Goal: Task Accomplishment & Management: Use online tool/utility

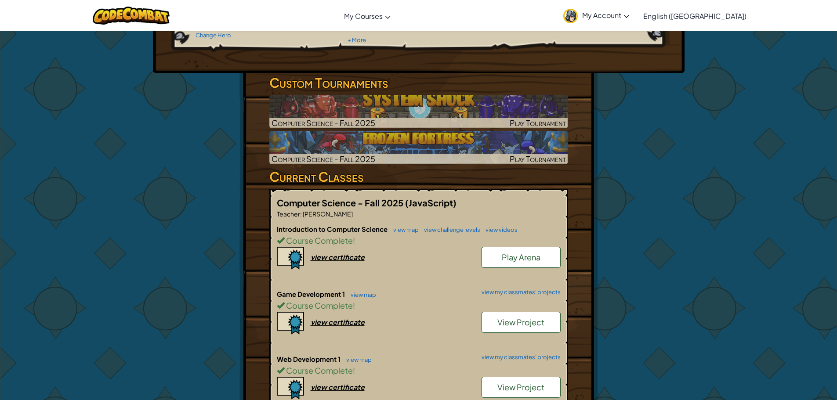
scroll to position [263, 0]
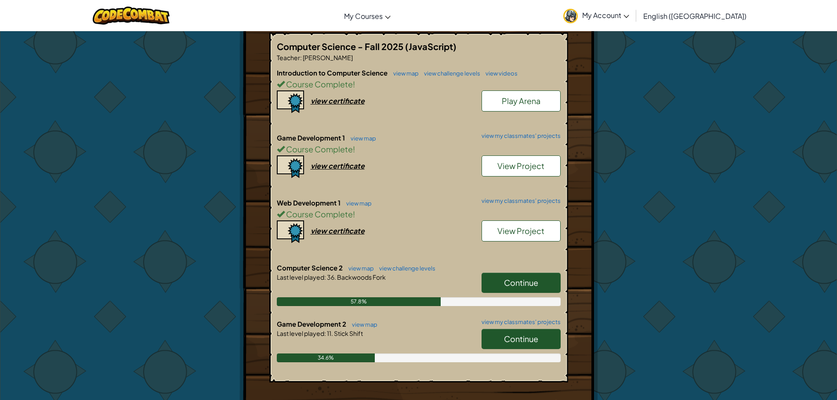
click at [513, 342] on span "Continue" at bounding box center [521, 339] width 34 height 10
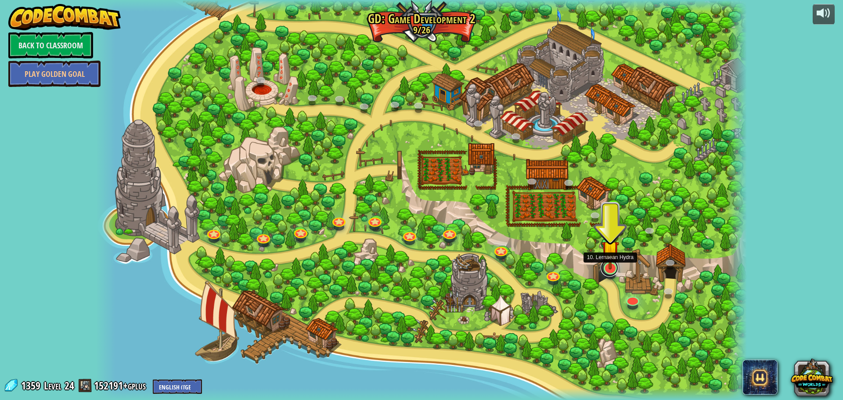
click at [610, 270] on link at bounding box center [610, 268] width 18 height 18
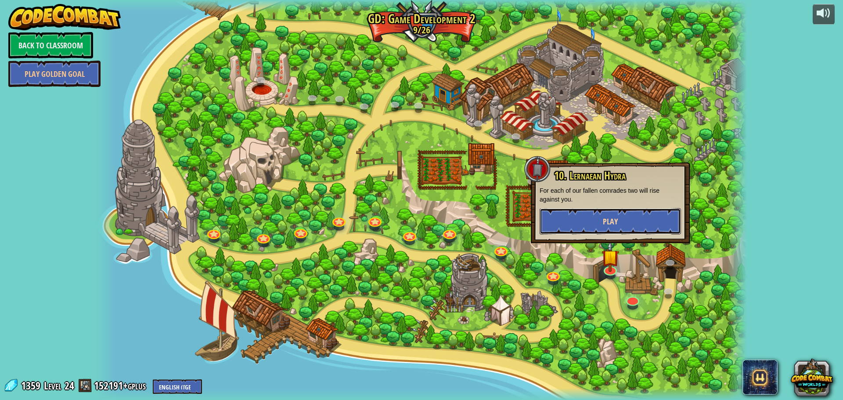
click at [601, 217] on button "Play" at bounding box center [610, 221] width 141 height 26
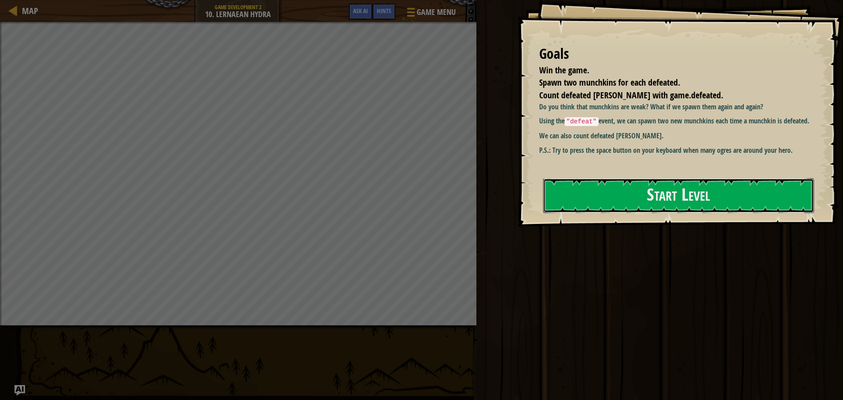
click at [686, 204] on button "Start Level" at bounding box center [678, 195] width 271 height 35
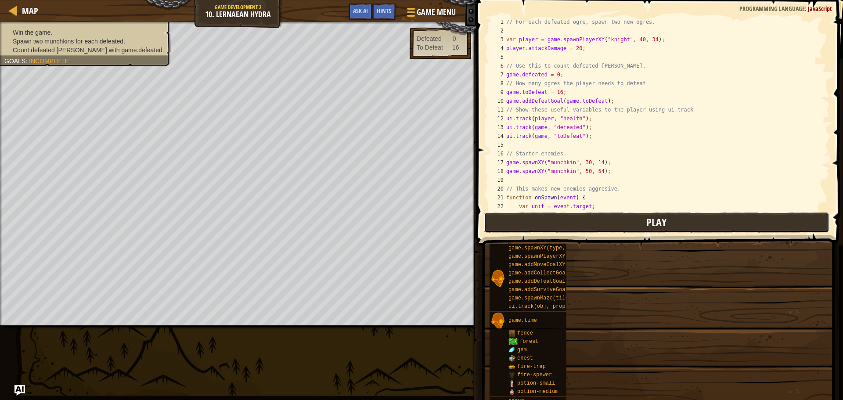
click at [624, 220] on button "Play" at bounding box center [657, 223] width 346 height 20
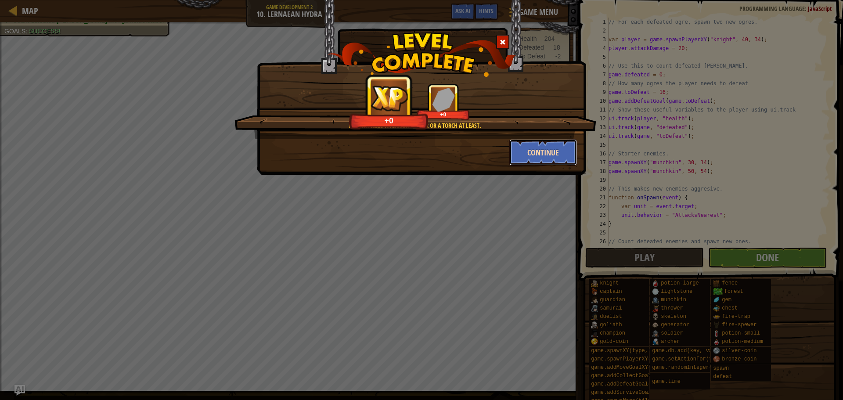
click at [564, 148] on button "Continue" at bounding box center [543, 152] width 68 height 26
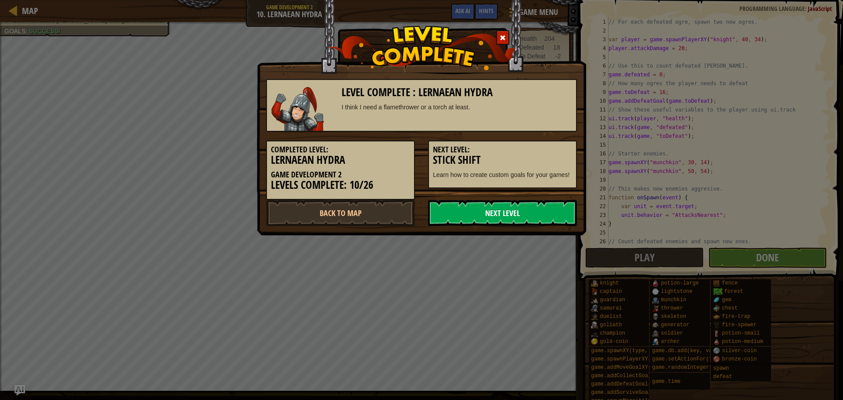
click at [467, 218] on link "Next Level" at bounding box center [502, 213] width 149 height 26
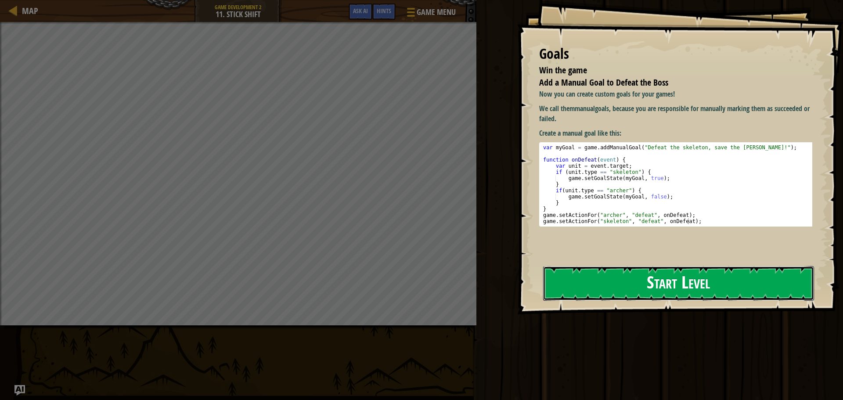
click at [602, 285] on button "Start Level" at bounding box center [678, 283] width 271 height 35
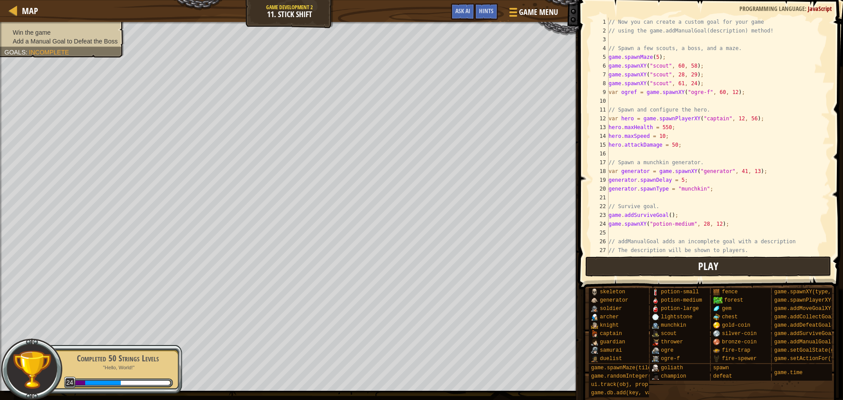
click at [634, 228] on div "// Now you can create a custom goal for your game // using the game.addManualGo…" at bounding box center [715, 145] width 217 height 255
click at [644, 262] on button "Play" at bounding box center [708, 266] width 246 height 20
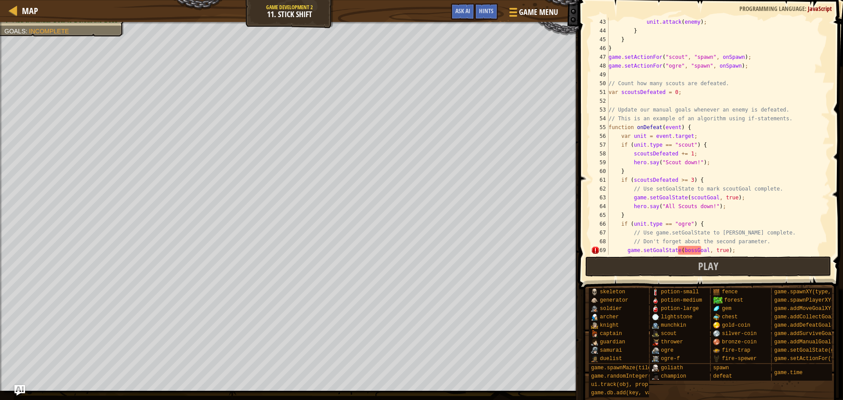
scroll to position [448, 0]
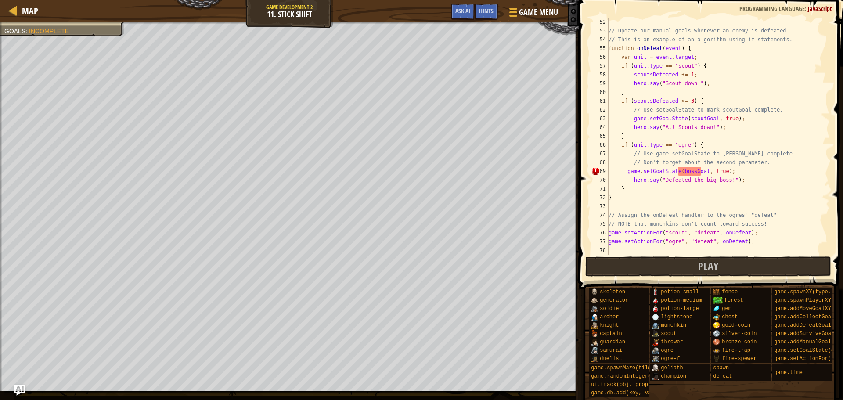
click at [678, 170] on div "// Update our manual goals whenever an enemy is defeated. // This is an example…" at bounding box center [715, 145] width 217 height 255
click at [704, 169] on div "// Update our manual goals whenever an enemy is defeated. // This is an example…" at bounding box center [715, 145] width 217 height 255
type textarea "game.setGoalState("bossGoal", true);"
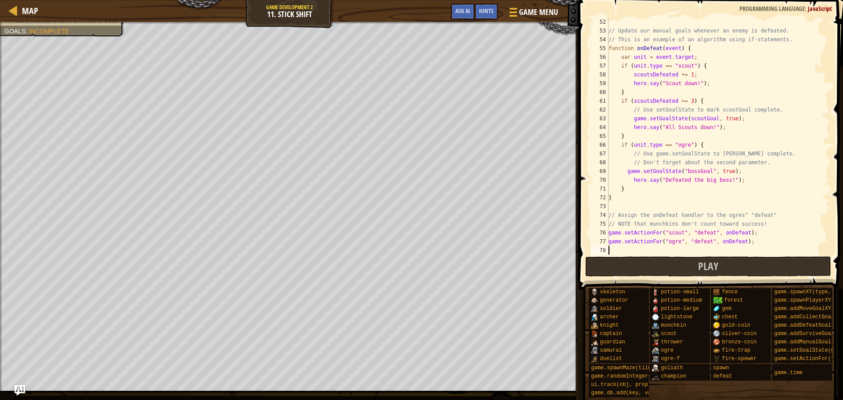
click at [666, 253] on div "// Update our manual goals whenever an enemy is defeated. // This is an example…" at bounding box center [715, 145] width 217 height 255
click at [658, 274] on button "Play" at bounding box center [708, 266] width 246 height 20
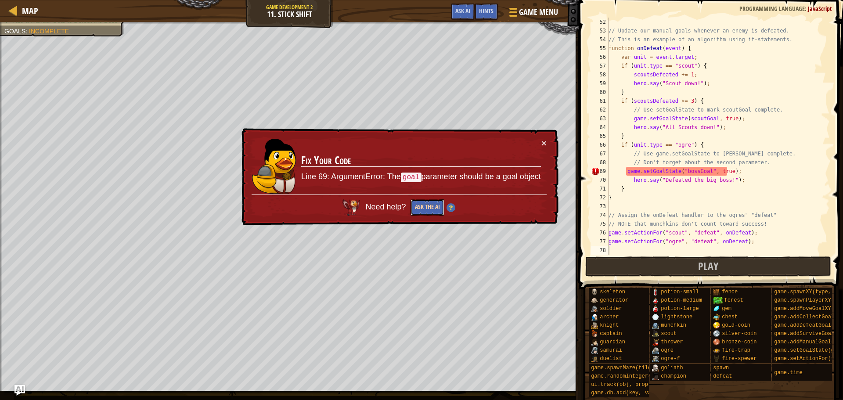
click at [438, 210] on button "Ask the AI" at bounding box center [428, 207] width 34 height 16
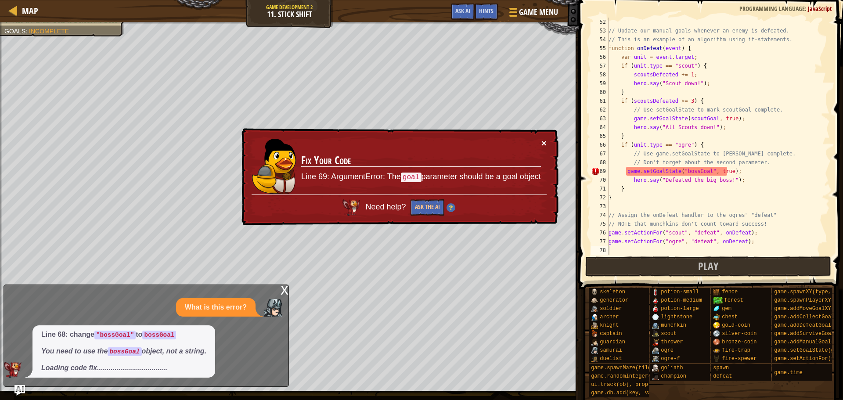
click at [544, 143] on button "×" at bounding box center [543, 142] width 5 height 9
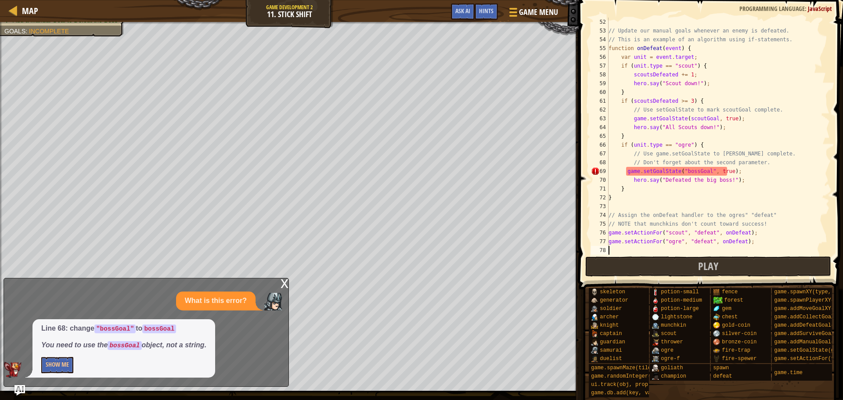
click at [95, 310] on div "Map Game Development 2 11. Stick Shift Game Menu Done Hints Ask AI 1 2 3 4 5 6 …" at bounding box center [421, 200] width 843 height 400
click at [59, 361] on button "Show Me" at bounding box center [57, 365] width 32 height 16
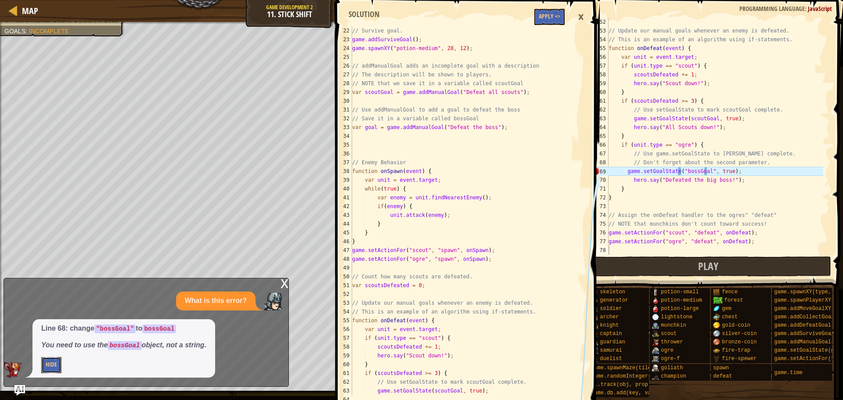
scroll to position [290, 0]
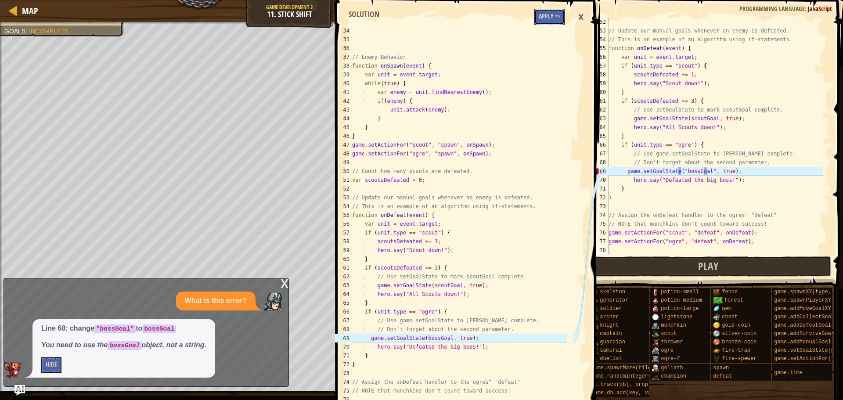
click at [552, 14] on button "Apply =>" at bounding box center [549, 17] width 30 height 16
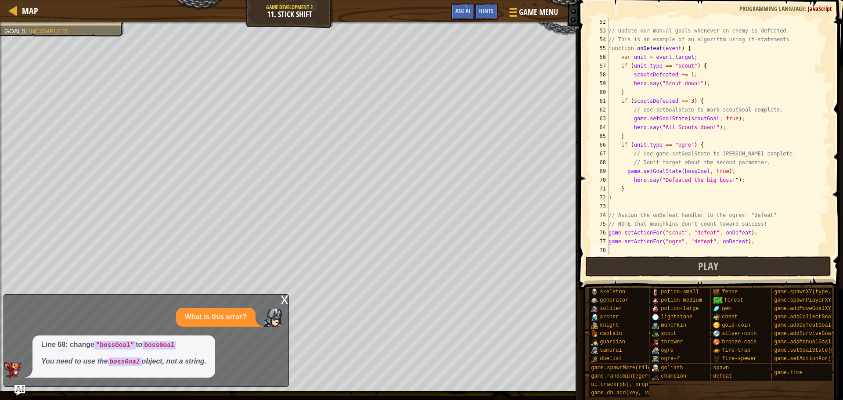
click at [284, 297] on div "x" at bounding box center [285, 299] width 8 height 9
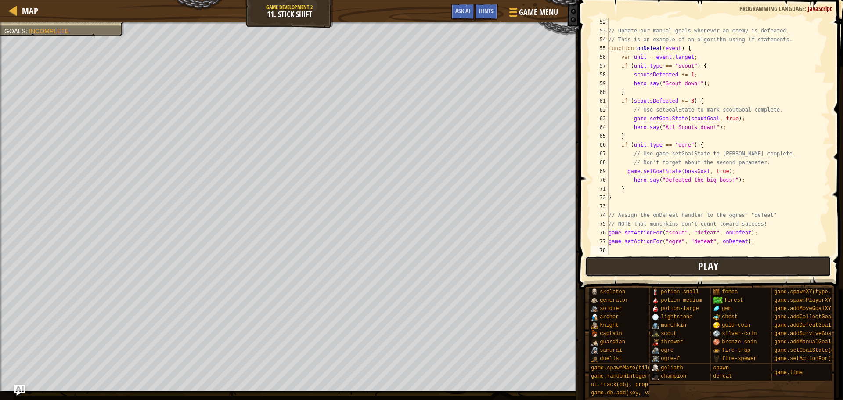
click at [635, 265] on button "Play" at bounding box center [708, 266] width 246 height 20
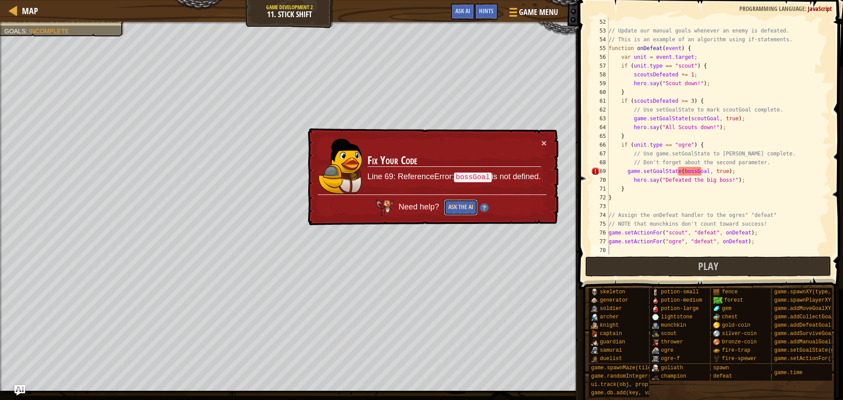
click at [465, 209] on button "Ask the AI" at bounding box center [461, 207] width 34 height 16
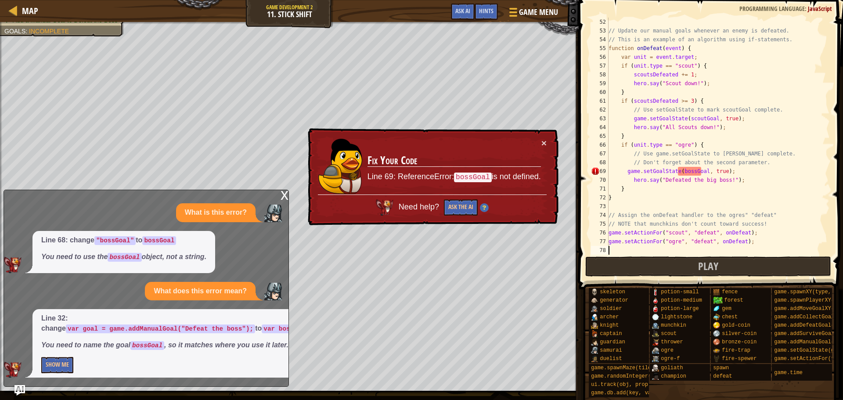
click at [76, 362] on p "Show Me" at bounding box center [253, 365] width 425 height 16
click at [57, 367] on button "Show Me" at bounding box center [57, 365] width 32 height 16
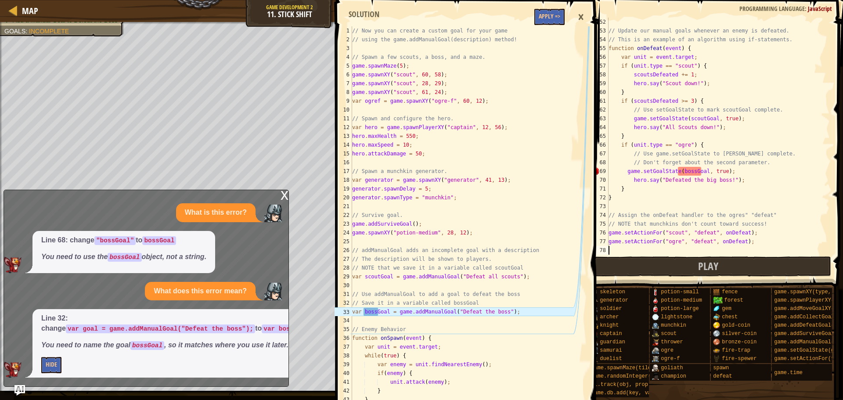
scroll to position [0, 0]
click at [537, 21] on button "Apply =>" at bounding box center [549, 17] width 30 height 16
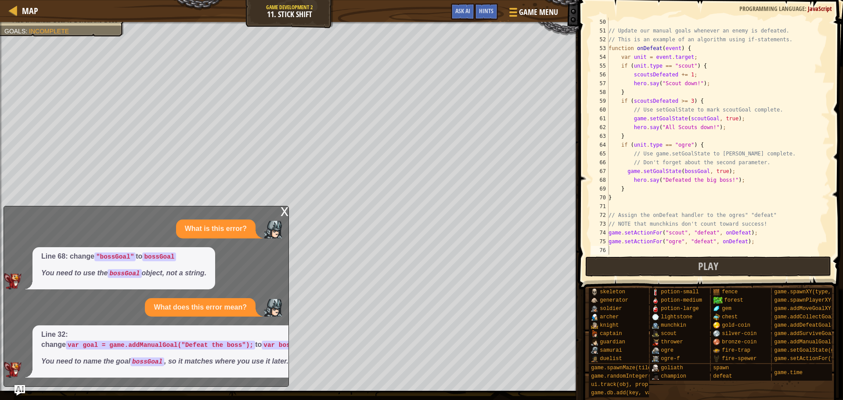
click at [284, 206] on div "x" at bounding box center [285, 210] width 8 height 9
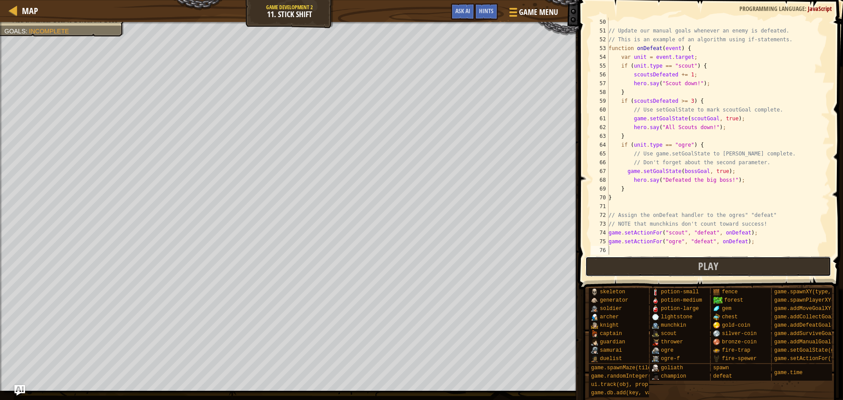
drag, startPoint x: 617, startPoint y: 269, endPoint x: 597, endPoint y: 256, distance: 23.8
click at [617, 269] on button "Play" at bounding box center [708, 266] width 246 height 20
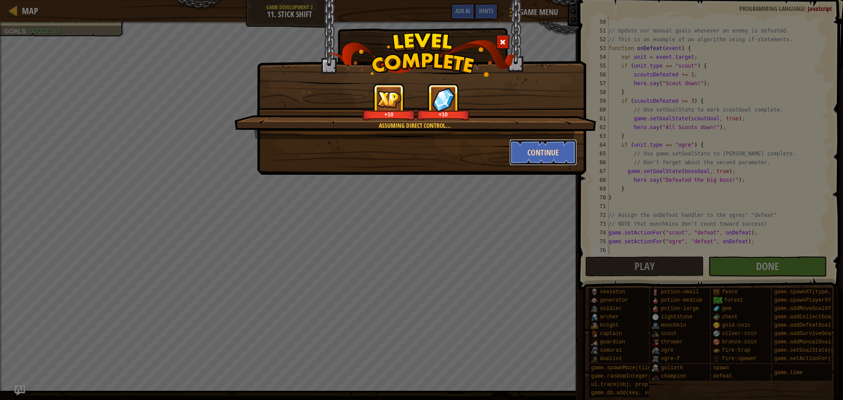
click at [546, 155] on button "Continue" at bounding box center [543, 152] width 68 height 26
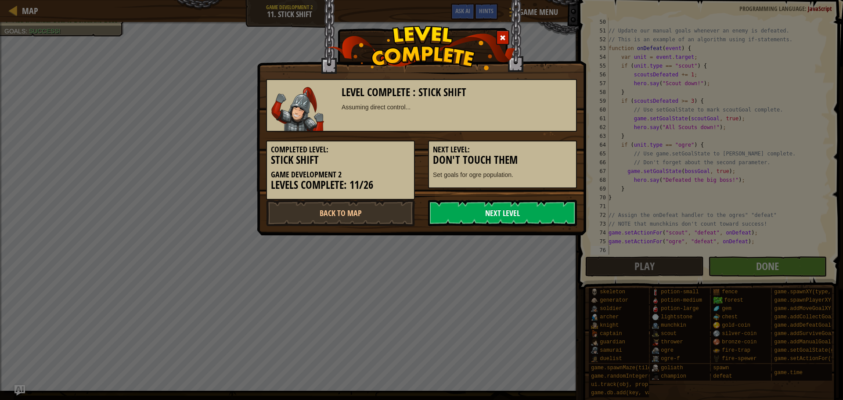
click at [491, 214] on link "Next Level" at bounding box center [502, 213] width 149 height 26
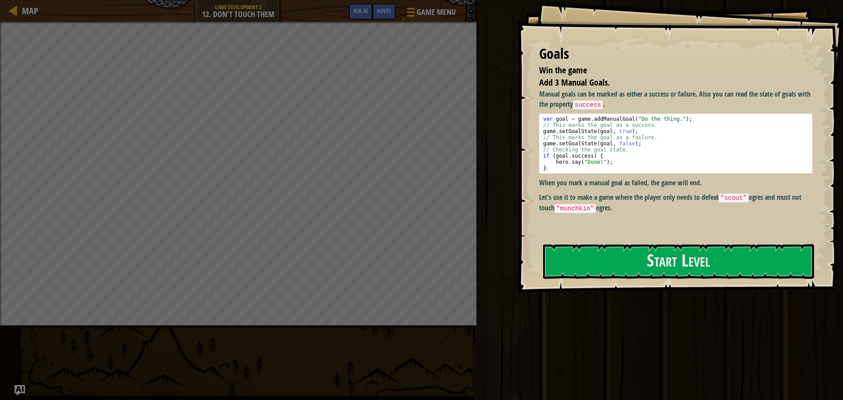
click at [623, 237] on div "Goals Win the game Add 3 Manual Goals. Manual goals can be marked as either a s…" at bounding box center [680, 146] width 326 height 292
drag, startPoint x: 638, startPoint y: 265, endPoint x: 628, endPoint y: 270, distance: 10.8
click at [629, 269] on button "Start Level" at bounding box center [678, 261] width 271 height 35
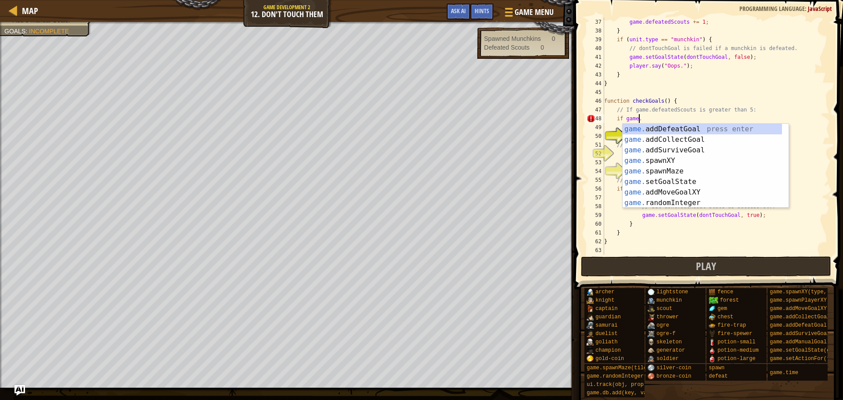
scroll to position [4, 3]
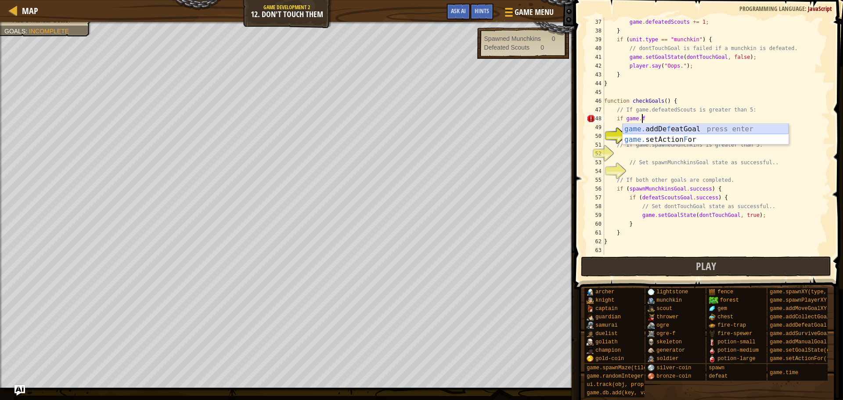
click at [676, 126] on div "game. addDe f eatGoal press enter game. setAction F or press enter" at bounding box center [706, 145] width 166 height 42
click at [680, 119] on div "game . defeatedScouts += 1 ; } if ( unit . type == "munchkin" ) { // dontTouchG…" at bounding box center [713, 145] width 221 height 255
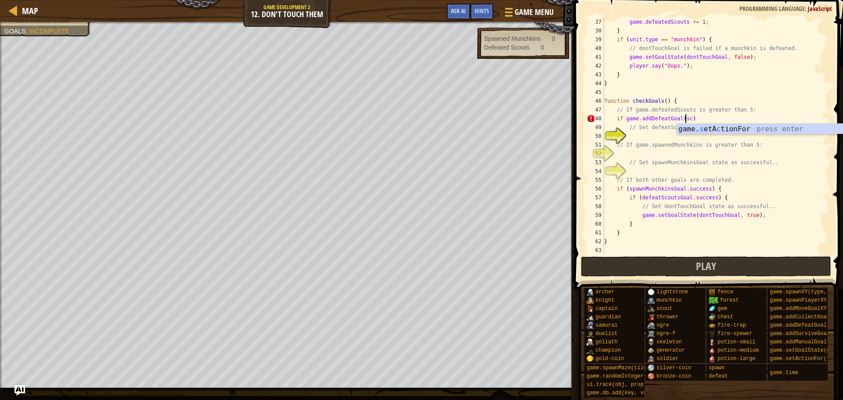
scroll to position [4, 6]
click at [700, 117] on div "game . defeatedScouts += 1 ; } if ( unit . type == "munchkin" ) { // dontTouchG…" at bounding box center [713, 145] width 221 height 255
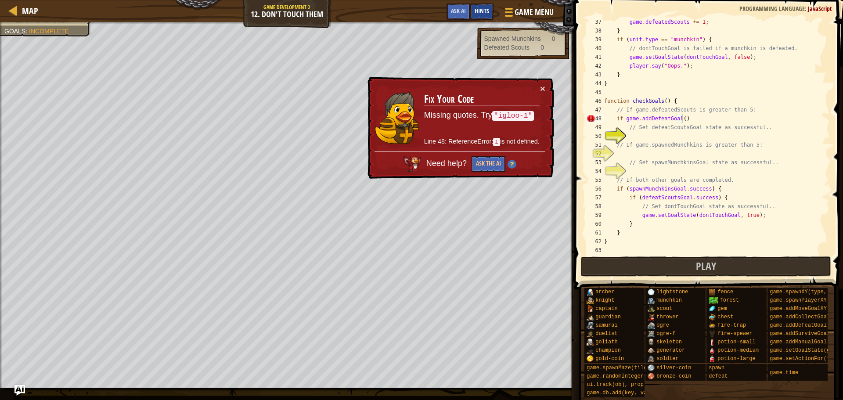
click at [487, 12] on span "Hints" at bounding box center [482, 11] width 14 height 8
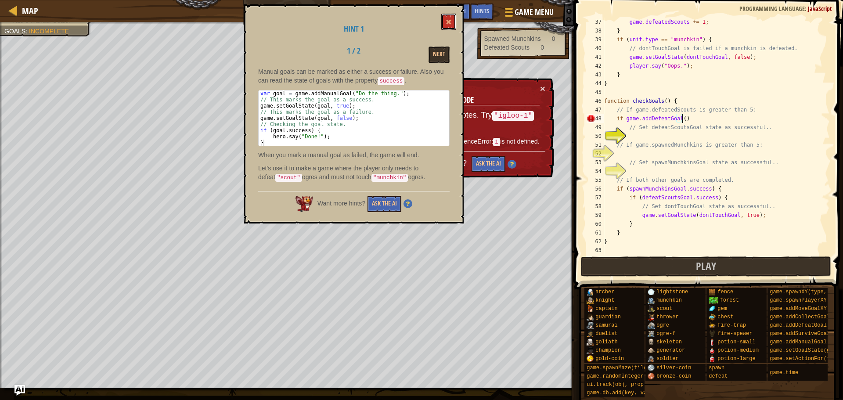
click at [448, 23] on span at bounding box center [449, 22] width 6 height 6
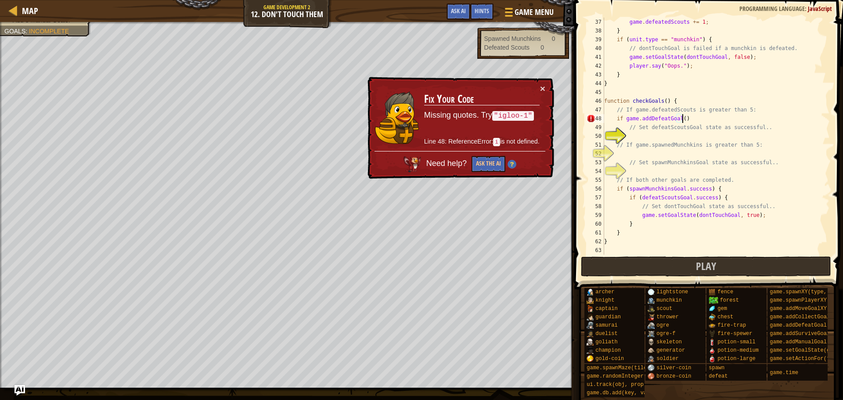
drag, startPoint x: 702, startPoint y: 115, endPoint x: 705, endPoint y: 109, distance: 6.3
click at [701, 113] on div "game . defeatedScouts += 1 ; } if ( unit . type == "munchkin" ) { // dontTouchG…" at bounding box center [713, 145] width 221 height 255
type textarea "// If game.defeatedScouts is"
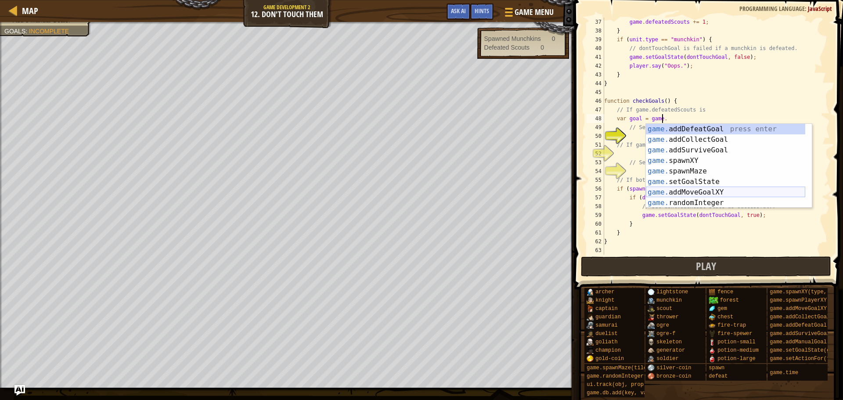
scroll to position [32, 0]
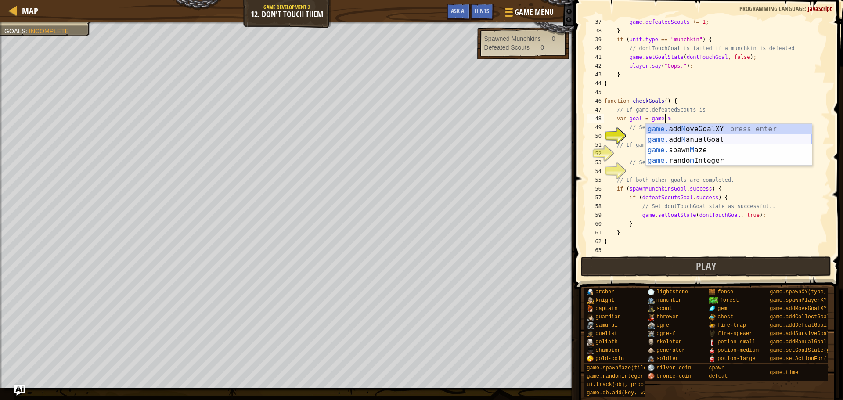
click at [705, 141] on div "game. add M oveGoalXY press enter game. add M anualGoal press enter game. spawn…" at bounding box center [729, 155] width 166 height 63
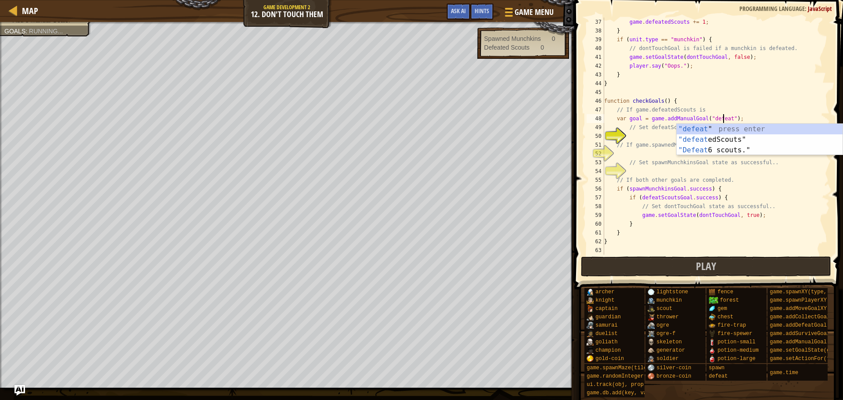
scroll to position [4, 10]
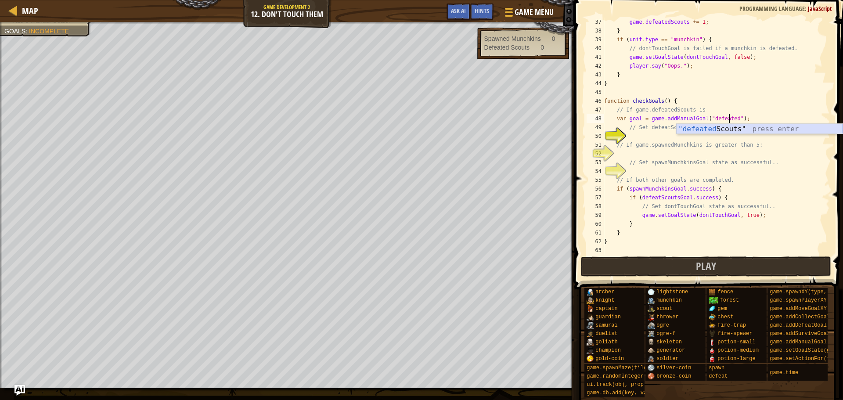
click at [749, 130] on div ""defeated Scouts" press enter" at bounding box center [760, 140] width 166 height 32
type textarea "var goal = game.addManualGoal("defeatedScouts");"
click at [689, 134] on div "game . defeatedScouts += 1 ; } if ( unit . type == "munchkin" ) { // dontTouchG…" at bounding box center [713, 145] width 221 height 255
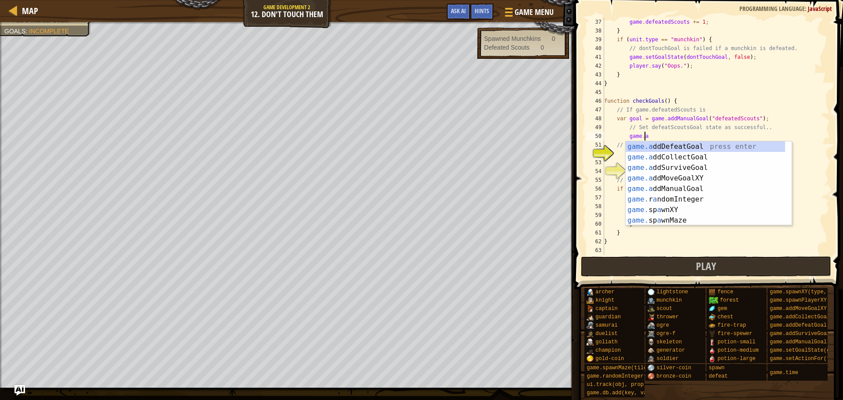
scroll to position [4, 3]
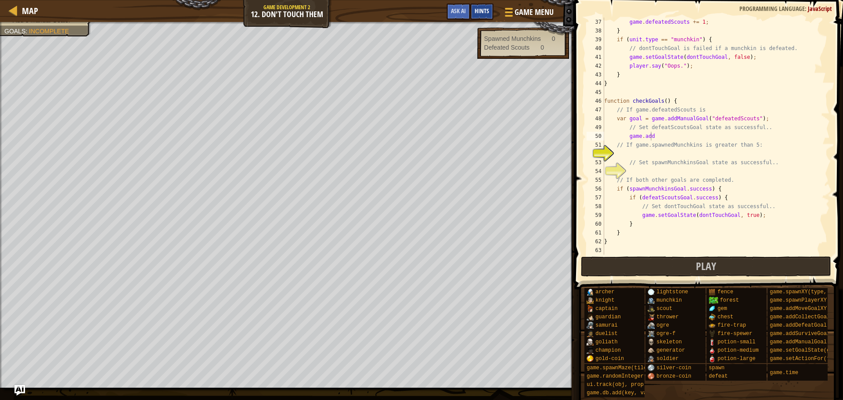
click at [477, 11] on span "Hints" at bounding box center [482, 11] width 14 height 8
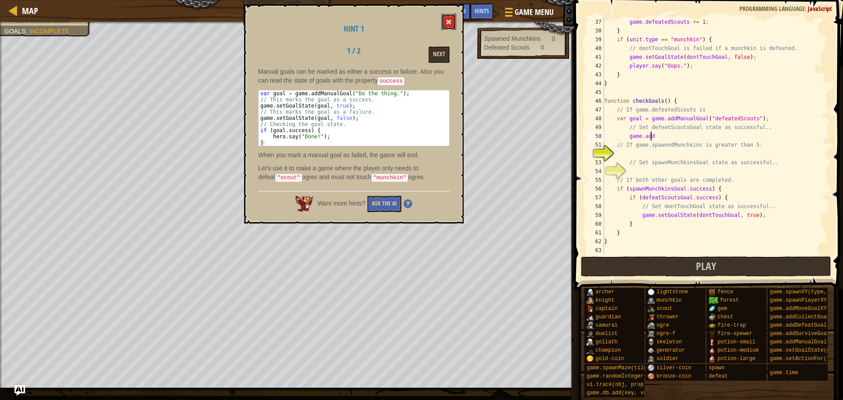
click at [447, 18] on button at bounding box center [448, 22] width 15 height 16
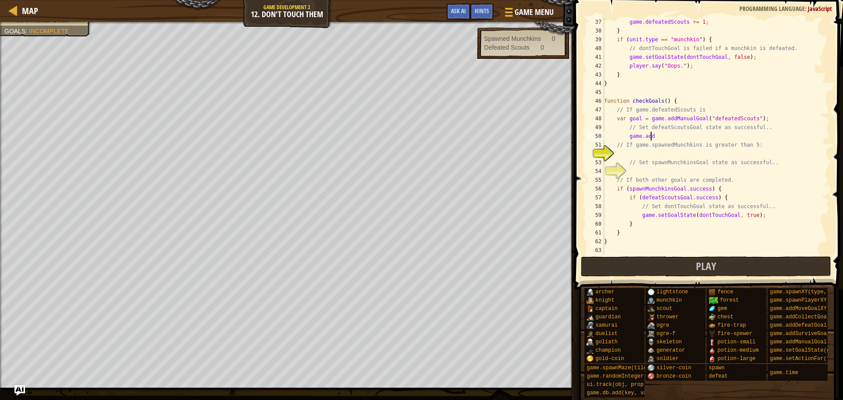
click at [664, 137] on div "game . defeatedScouts += 1 ; } if ( unit . type == "munchkin" ) { // dontTouchG…" at bounding box center [713, 145] width 221 height 255
click at [672, 143] on div "game.set GoalState press enter game.set ActionFor press enter" at bounding box center [709, 162] width 166 height 42
click at [712, 141] on div "game . defeatedScouts += 1 ; } if ( unit . type == "munchkin" ) { // dontTouchG…" at bounding box center [713, 145] width 221 height 255
click at [703, 134] on div "game . defeatedScouts += 1 ; } if ( unit . type == "munchkin" ) { // dontTouchG…" at bounding box center [713, 145] width 221 height 255
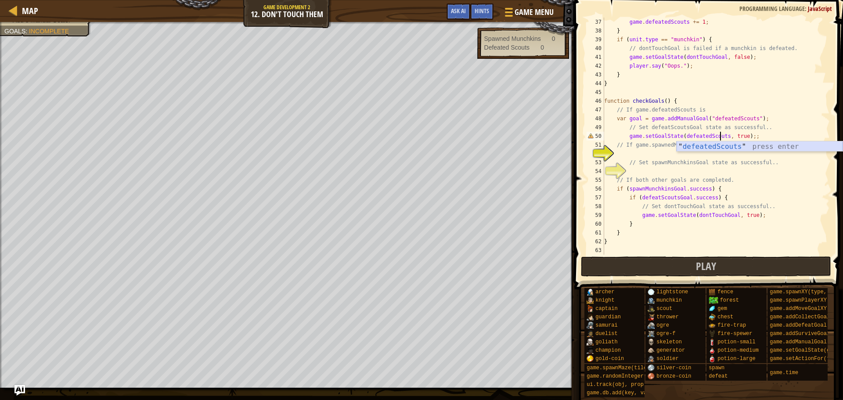
click at [754, 141] on div "" defeatedScouts " press enter" at bounding box center [760, 157] width 166 height 32
click at [682, 137] on div "game . defeatedScouts += 1 ; } if ( unit . type == "munchkin" ) { // dontTouchG…" at bounding box center [713, 145] width 221 height 255
click at [766, 134] on div "game . defeatedScouts += 1 ; } if ( unit . type == "munchkin" ) { // dontTouchG…" at bounding box center [713, 145] width 221 height 255
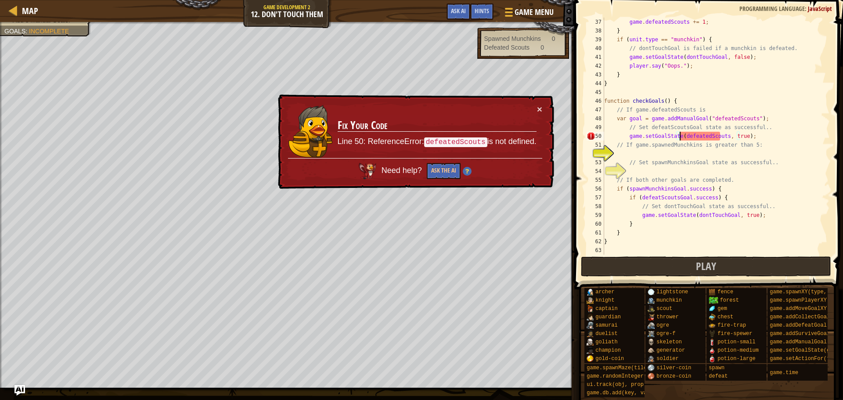
click at [679, 134] on div "game . defeatedScouts += 1 ; } if ( unit . type == "munchkin" ) { // dontTouchG…" at bounding box center [713, 145] width 221 height 255
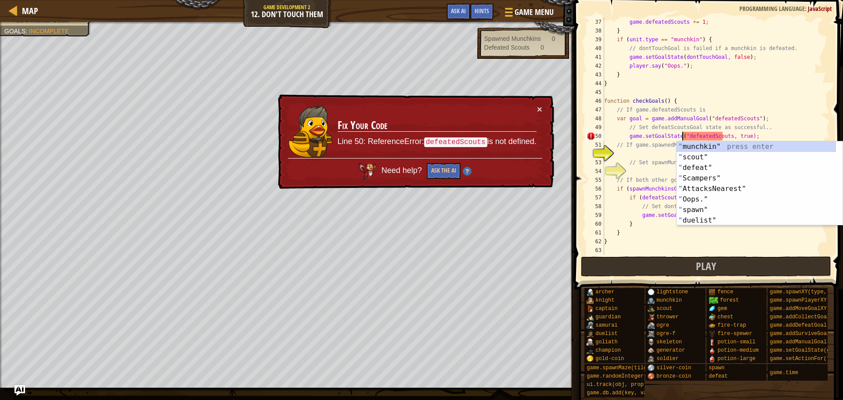
click at [758, 133] on div "game . defeatedScouts += 1 ; } if ( unit . type == "munchkin" ) { // dontTouchG…" at bounding box center [713, 145] width 221 height 255
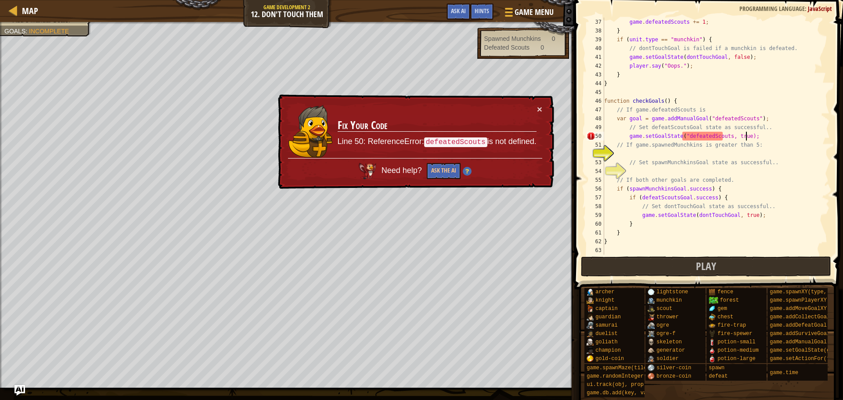
scroll to position [4, 11]
click at [724, 134] on div "game . defeatedScouts += 1 ; } if ( unit . type == "munchkin" ) { // dontTouchG…" at bounding box center [713, 145] width 221 height 255
click at [757, 133] on div "game . defeatedScouts += 1 ; } if ( unit . type == "munchkin" ) { // dontTouchG…" at bounding box center [713, 145] width 221 height 255
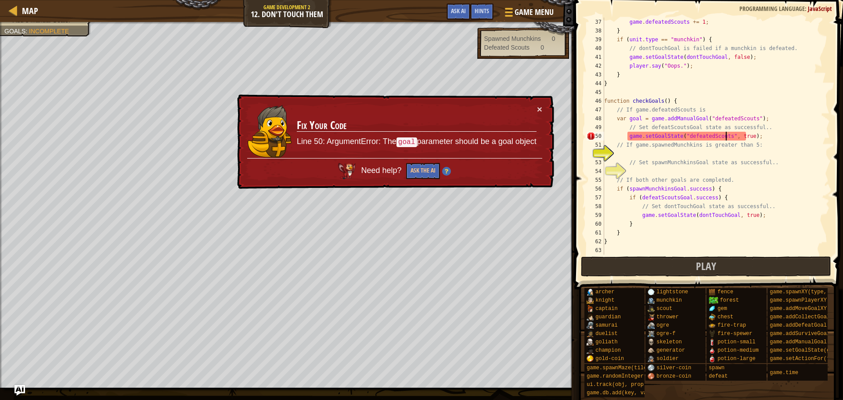
click at [725, 134] on div "game . defeatedScouts += 1 ; } if ( unit . type == "munchkin" ) { // dontTouchG…" at bounding box center [713, 145] width 221 height 255
click at [685, 134] on div "game . defeatedScouts += 1 ; } if ( unit . type == "munchkin" ) { // dontTouchG…" at bounding box center [713, 145] width 221 height 255
click at [681, 134] on div "game . defeatedScouts += 1 ; } if ( unit . type == "munchkin" ) { // dontTouchG…" at bounding box center [713, 145] width 221 height 255
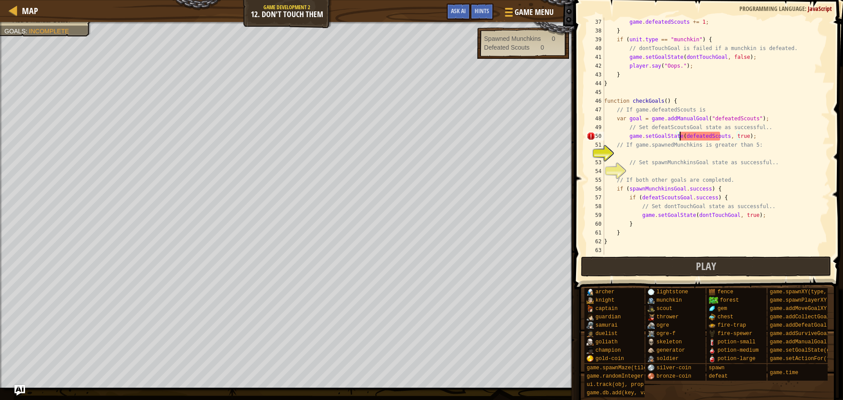
click at [765, 116] on div "game . defeatedScouts += 1 ; } if ( unit . type == "munchkin" ) { // dontTouchG…" at bounding box center [713, 145] width 221 height 255
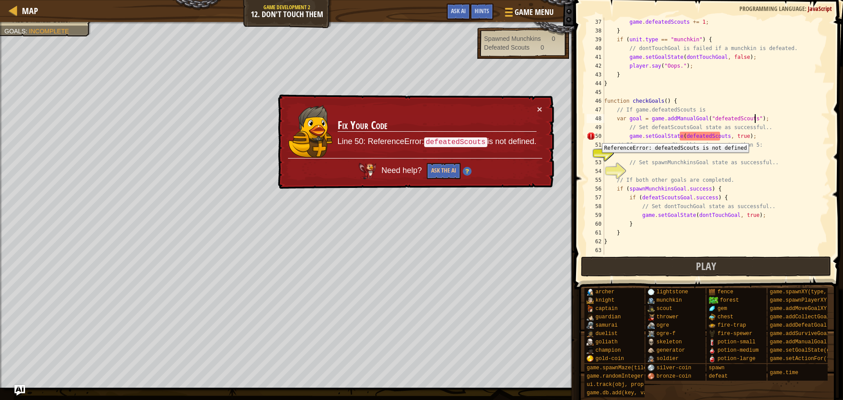
scroll to position [290, 0]
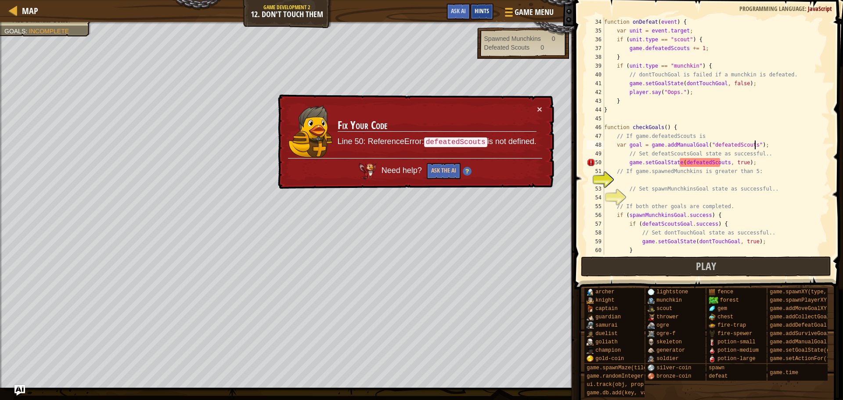
click at [484, 10] on span "Hints" at bounding box center [482, 11] width 14 height 8
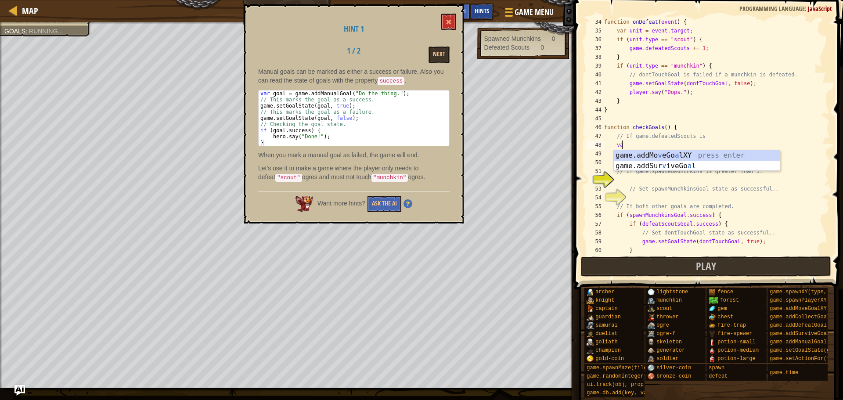
type textarea "v"
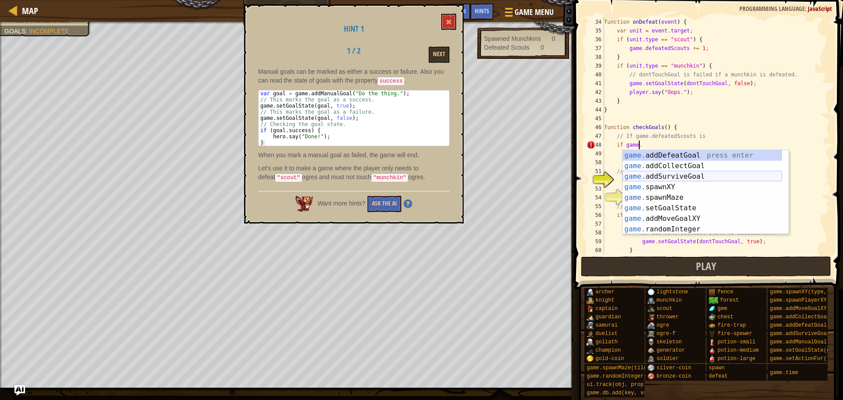
scroll to position [0, 0]
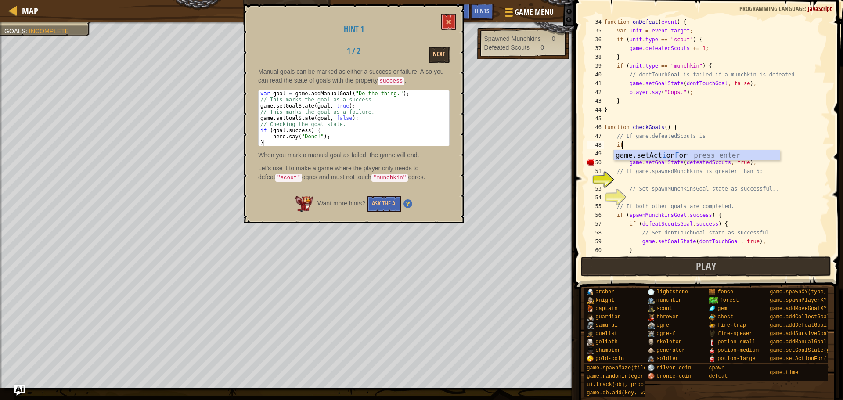
type textarea "i"
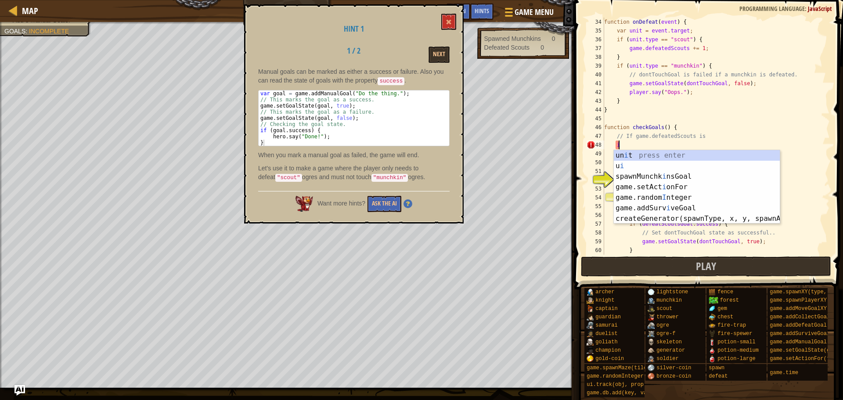
scroll to position [4, 0]
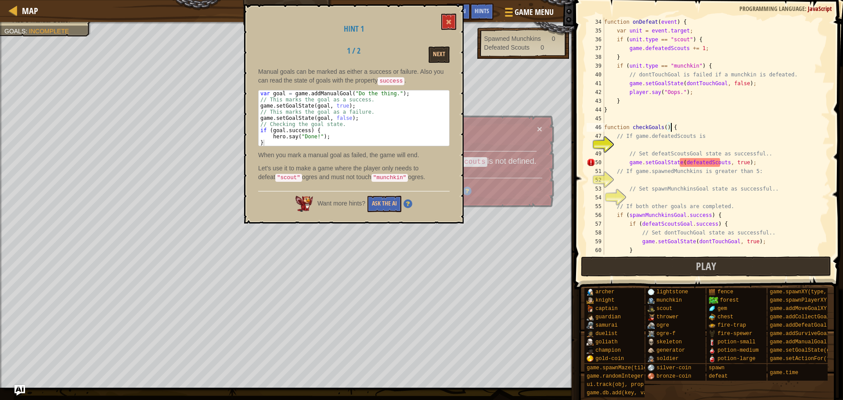
click at [729, 130] on div "function onDefeat ( event ) { var unit = event . target ; if ( unit . type == "…" at bounding box center [713, 145] width 221 height 255
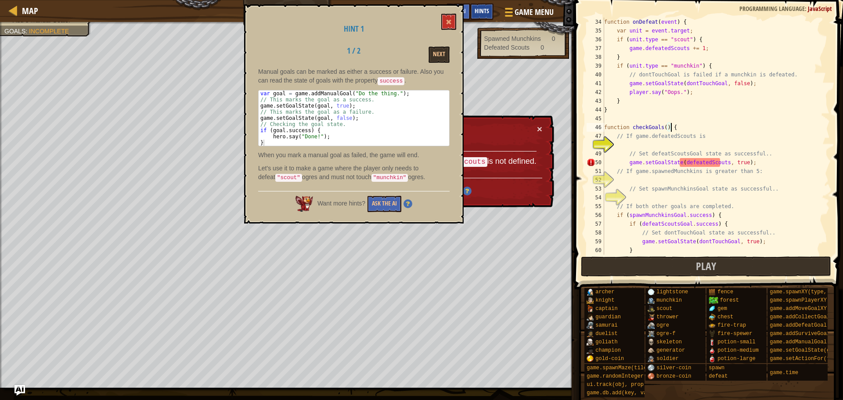
type textarea "function checkGoals() {"
click at [485, 6] on div "Hints" at bounding box center [481, 12] width 23 height 16
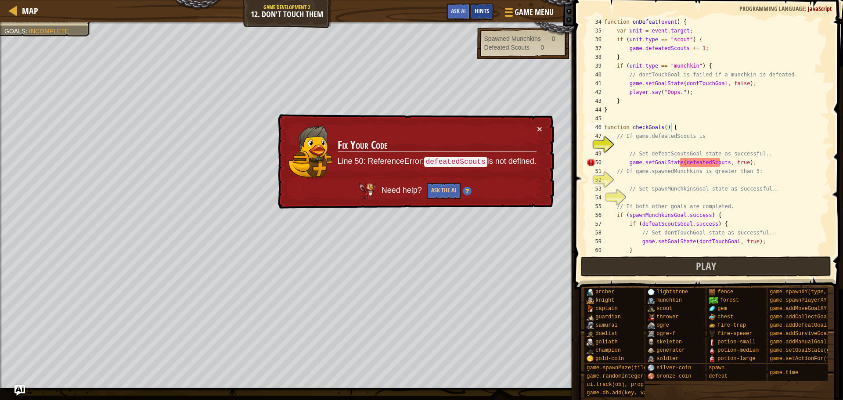
click at [484, 6] on div "Hints" at bounding box center [481, 12] width 23 height 16
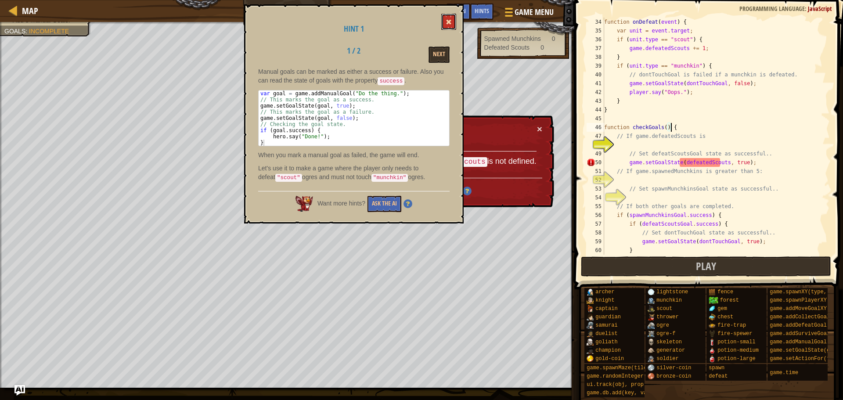
click at [451, 24] on button at bounding box center [448, 22] width 15 height 16
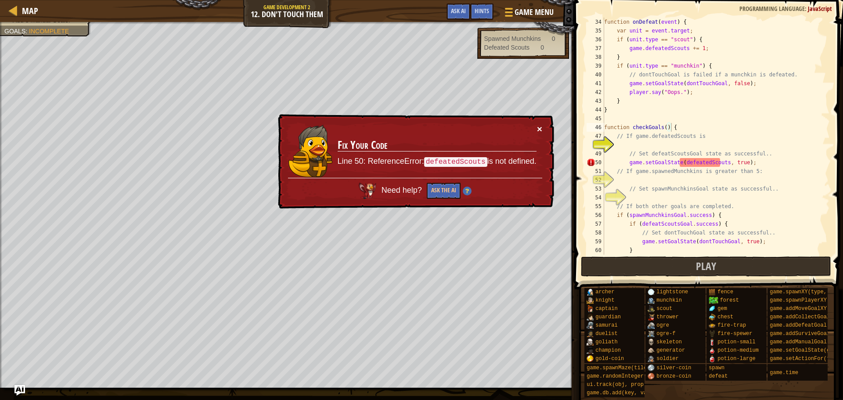
click at [539, 128] on button "×" at bounding box center [539, 129] width 5 height 9
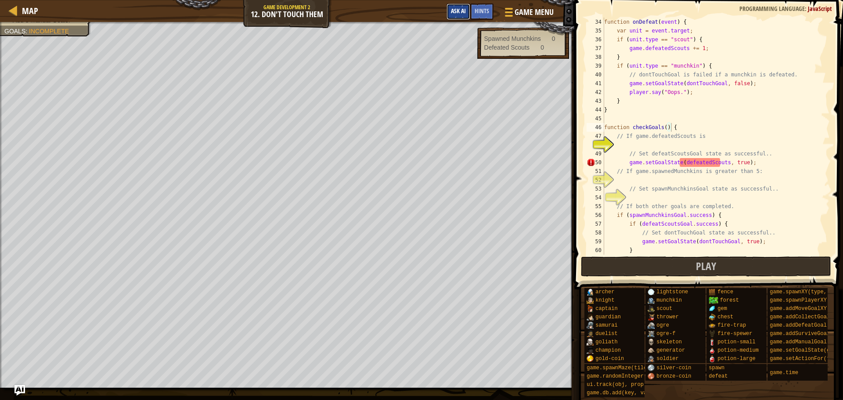
click at [457, 13] on span "Ask AI" at bounding box center [458, 11] width 15 height 8
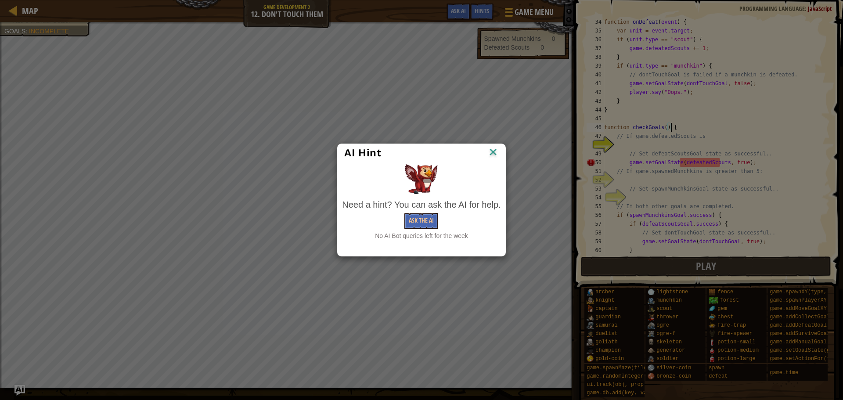
click at [493, 152] on img at bounding box center [492, 152] width 11 height 13
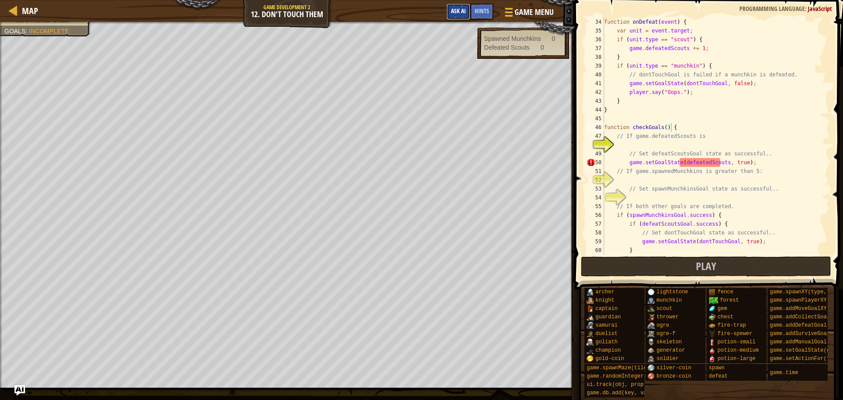
click at [453, 10] on span "Ask AI" at bounding box center [458, 11] width 15 height 8
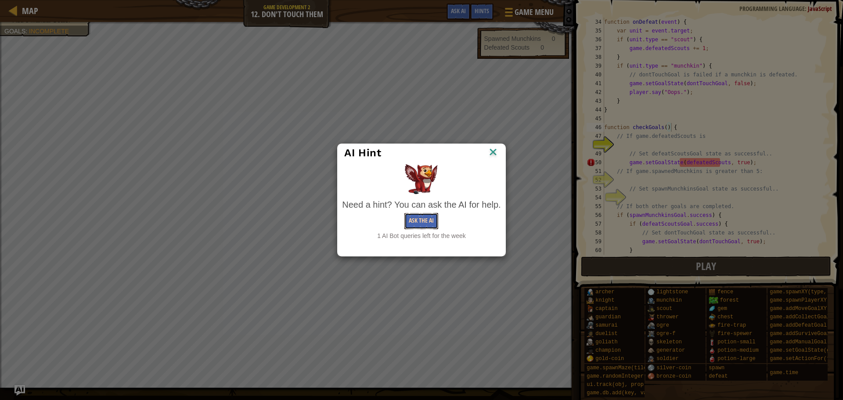
click at [414, 227] on button "Ask the AI" at bounding box center [421, 221] width 34 height 16
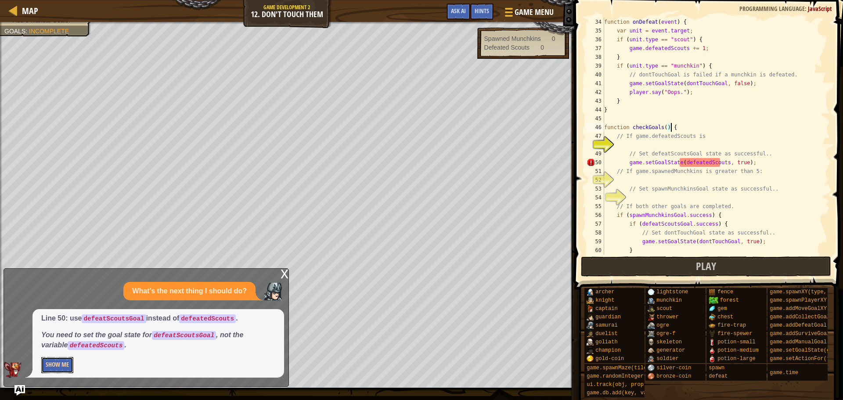
click at [54, 364] on button "Show Me" at bounding box center [57, 365] width 32 height 16
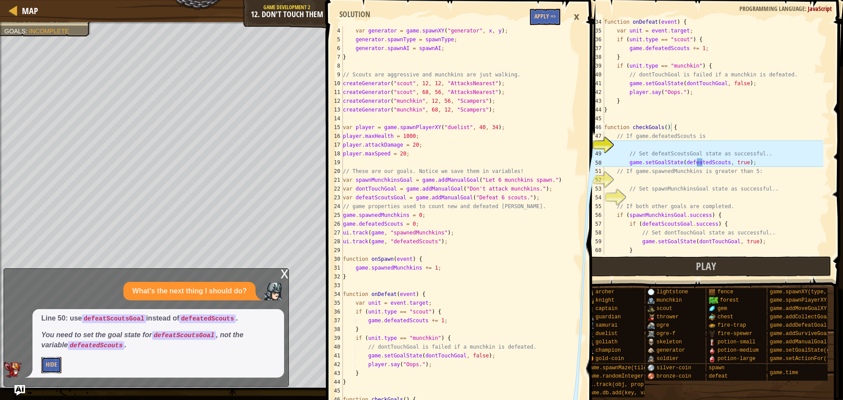
scroll to position [132, 0]
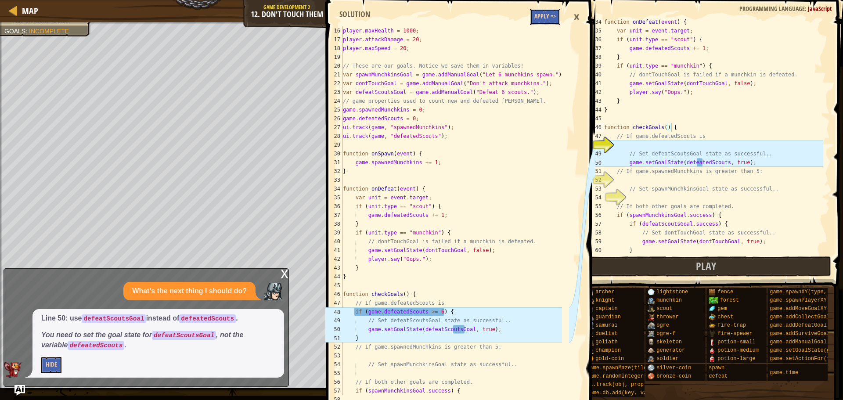
click at [550, 13] on button "Apply =>" at bounding box center [545, 17] width 30 height 16
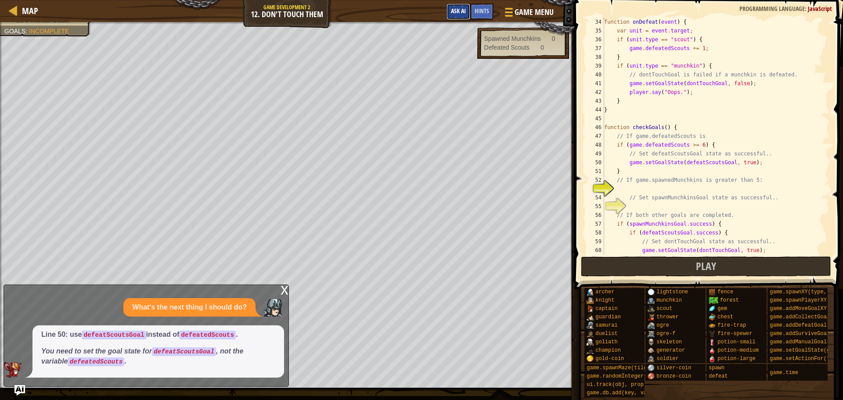
click at [463, 9] on span "Ask AI" at bounding box center [458, 11] width 15 height 8
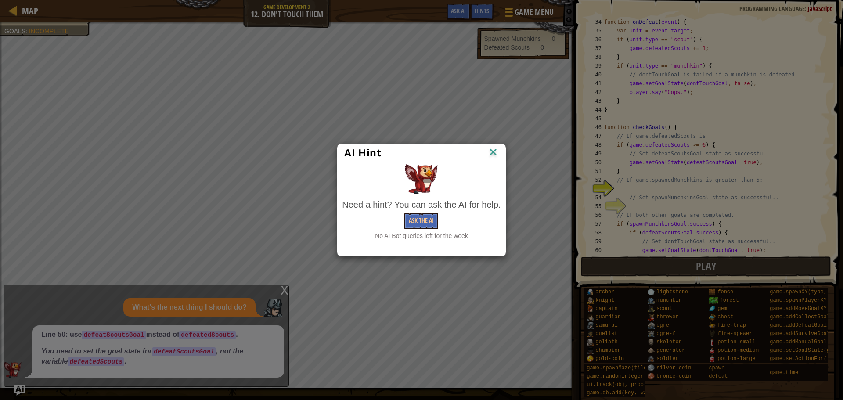
click at [488, 151] on img at bounding box center [492, 152] width 11 height 13
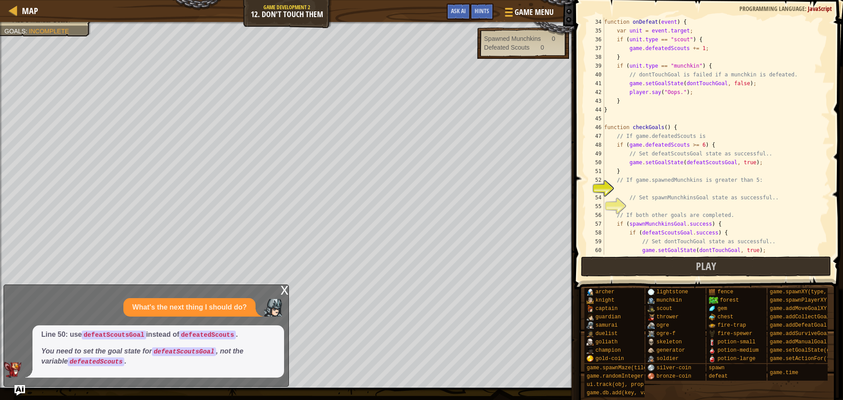
click at [281, 292] on div "x" at bounding box center [285, 289] width 8 height 9
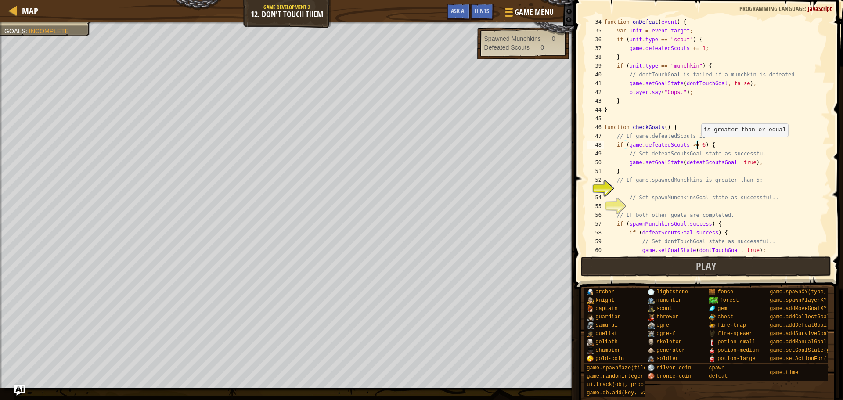
click at [697, 145] on div "function onDefeat ( event ) { var unit = event . target ; if ( unit . type == "…" at bounding box center [713, 145] width 221 height 255
type textarea "if (game.defeatedScouts >= 5) {"
click at [721, 187] on div "function onDefeat ( event ) { var unit = event . target ; if ( unit . type == "…" at bounding box center [713, 145] width 221 height 255
type textarea "if (game.spawnedMunchkins >=5) {"
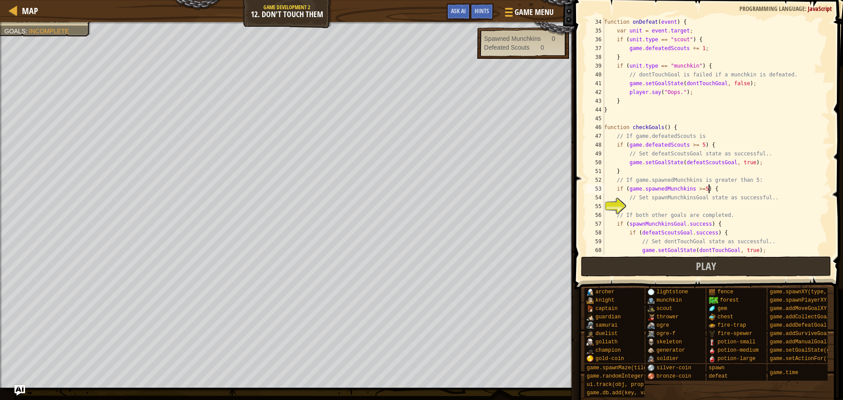
scroll to position [4, 8]
click at [652, 205] on div "function onDefeat ( event ) { var unit = event . target ; if ( unit . type == "…" at bounding box center [713, 145] width 221 height 255
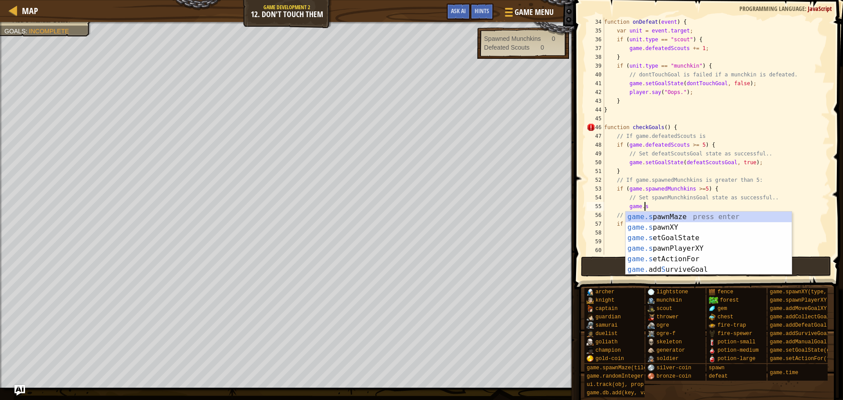
scroll to position [4, 3]
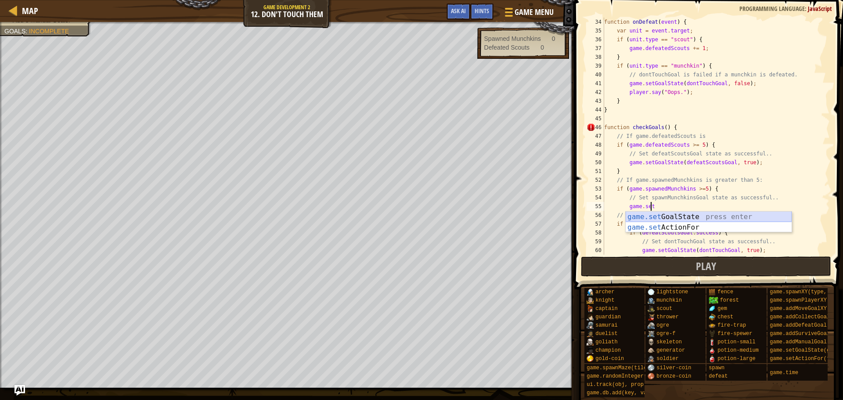
click at [710, 213] on div "game.set GoalState press enter game.set ActionFor press enter" at bounding box center [709, 233] width 166 height 42
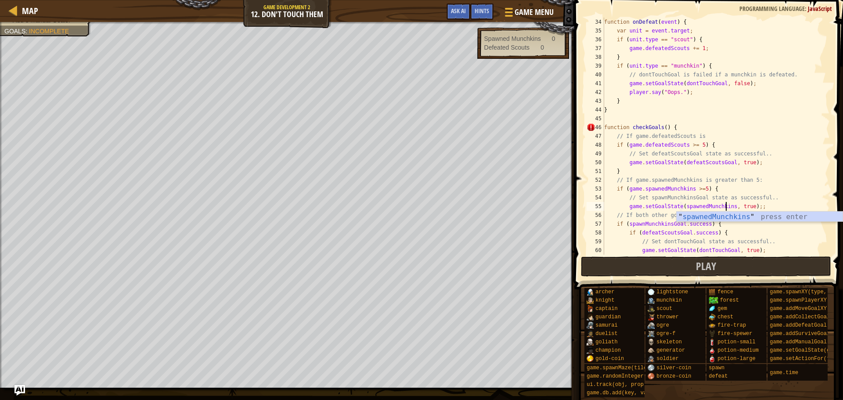
scroll to position [4, 10]
click at [728, 113] on div "function onDefeat ( event ) { var unit = event . target ; if ( unit . type == "…" at bounding box center [713, 145] width 221 height 255
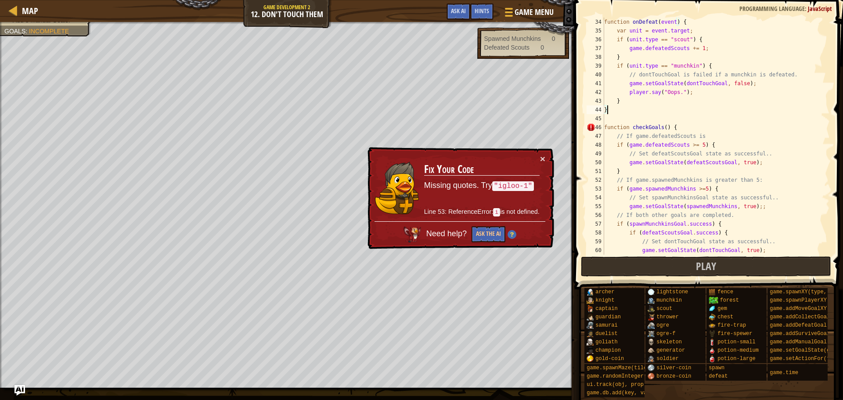
click at [769, 206] on div "function onDefeat ( event ) { var unit = event . target ; if ( unit . type == "…" at bounding box center [713, 145] width 221 height 255
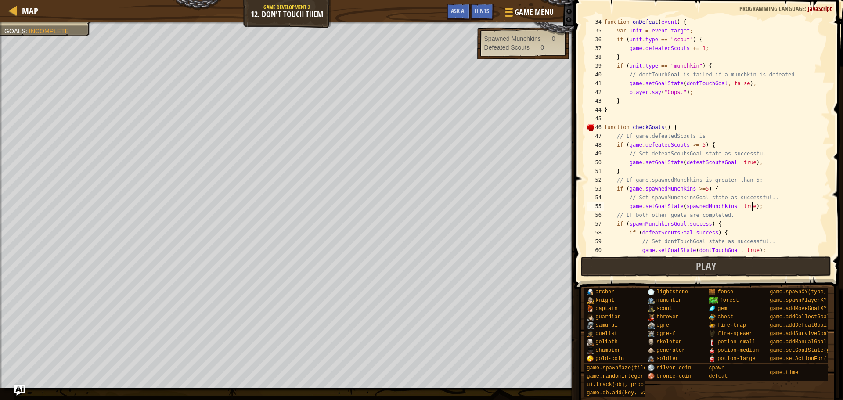
scroll to position [4, 12]
click at [759, 261] on button "Play" at bounding box center [706, 266] width 251 height 20
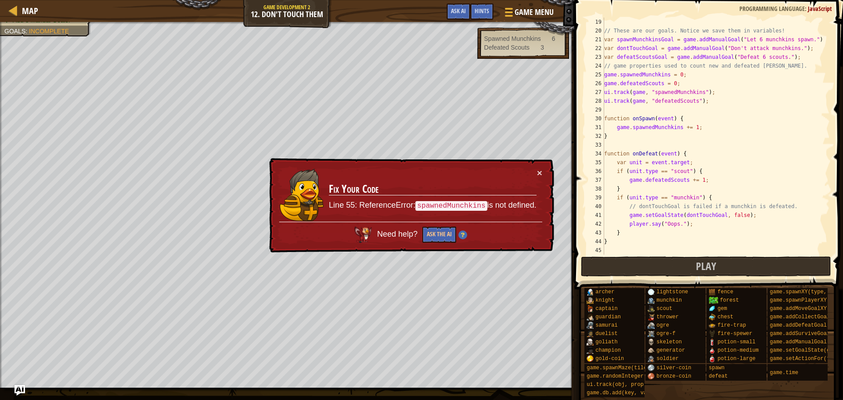
scroll to position [290, 0]
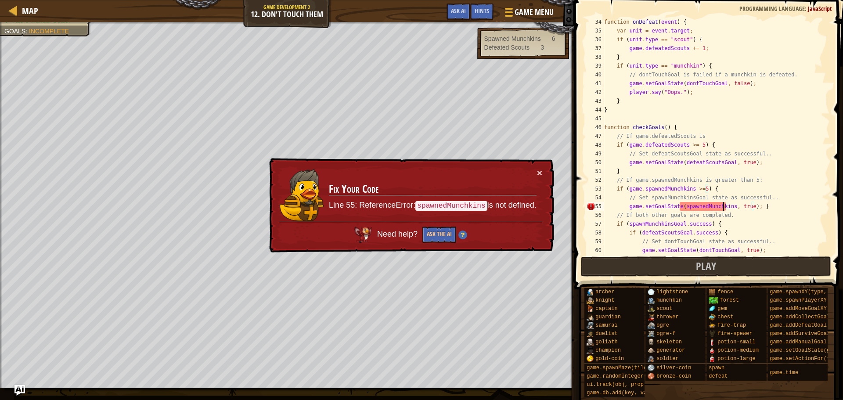
click at [724, 206] on div "function onDefeat ( event ) { var unit = event . target ; if ( unit . type == "…" at bounding box center [713, 145] width 221 height 255
click at [725, 207] on div "function onDefeat ( event ) { var unit = event . target ; if ( unit . type == "…" at bounding box center [713, 145] width 221 height 255
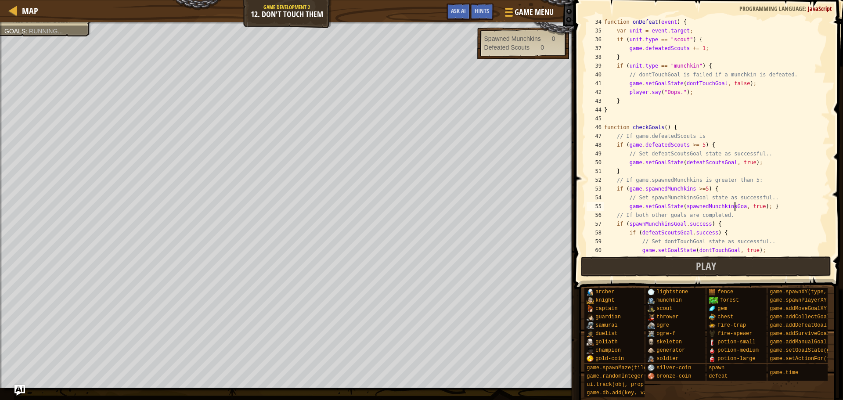
scroll to position [4, 11]
drag, startPoint x: 701, startPoint y: 263, endPoint x: 624, endPoint y: 264, distance: 77.8
click at [700, 263] on span "Play" at bounding box center [706, 266] width 20 height 14
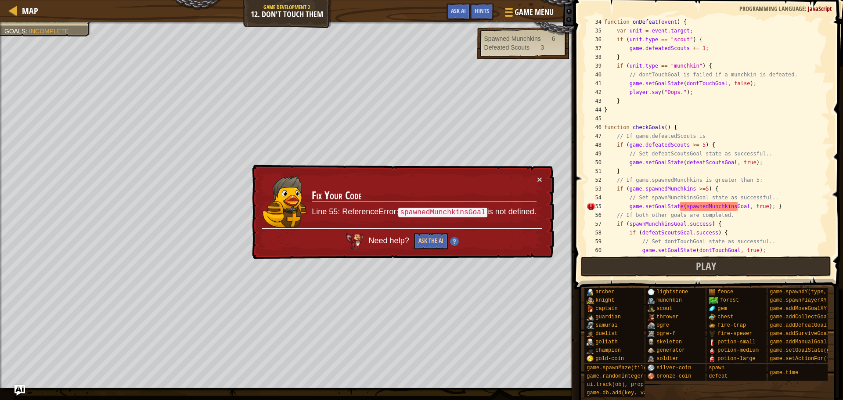
scroll to position [4, 8]
click at [688, 188] on div "function onDefeat ( event ) { var unit = event . target ; if ( unit . type == "…" at bounding box center [713, 145] width 221 height 255
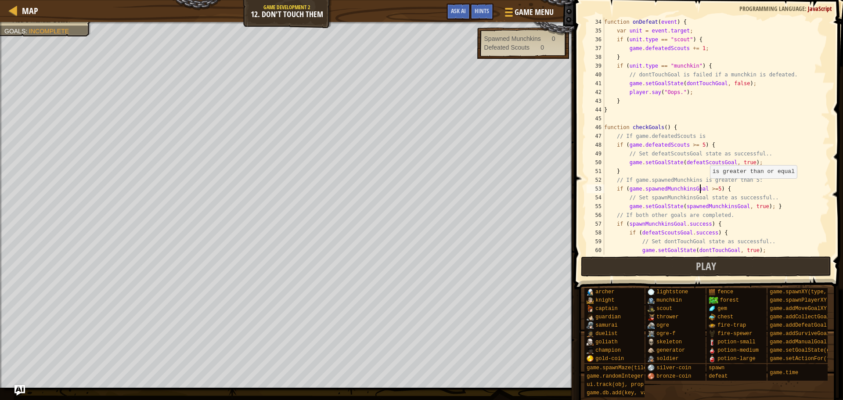
scroll to position [4, 8]
click at [662, 267] on button "Play" at bounding box center [706, 266] width 251 height 20
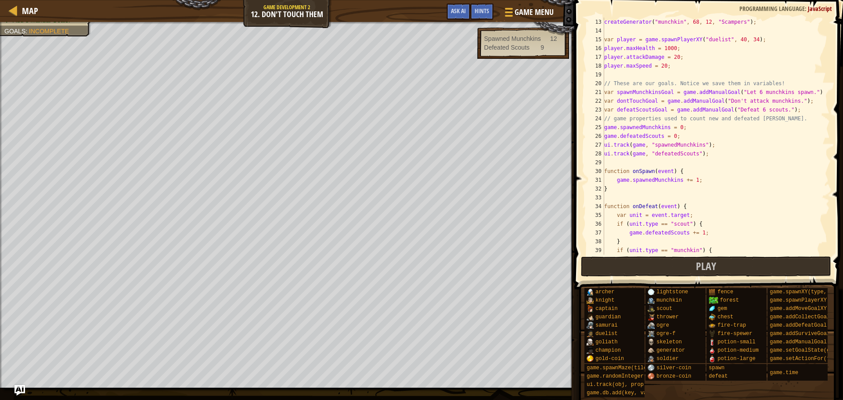
scroll to position [105, 0]
click at [657, 265] on button "Play" at bounding box center [706, 266] width 251 height 20
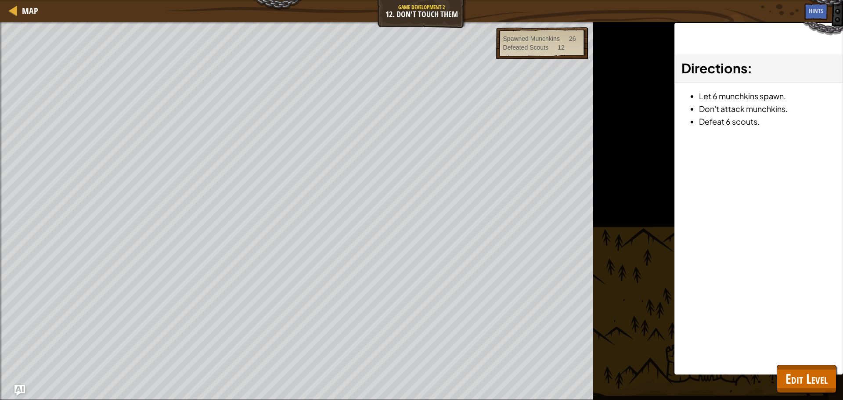
drag, startPoint x: 364, startPoint y: 5, endPoint x: 372, endPoint y: 6, distance: 8.4
click at [372, 6] on div "Map Game Development 2 12. Don't Touch Them Game Menu Done Hints Ask AI" at bounding box center [421, 11] width 843 height 22
click at [801, 380] on span "Edit Level" at bounding box center [807, 379] width 42 height 18
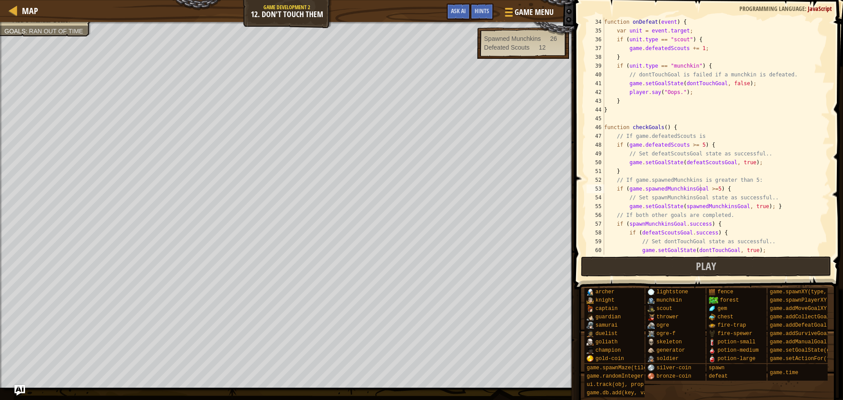
scroll to position [290, 0]
click at [725, 164] on div "function onDefeat ( event ) { var unit = event . target ; if ( unit . type == "…" at bounding box center [713, 145] width 221 height 255
click at [785, 140] on div "function onDefeat ( event ) { var unit = event . target ; if ( unit . type == "…" at bounding box center [713, 145] width 221 height 255
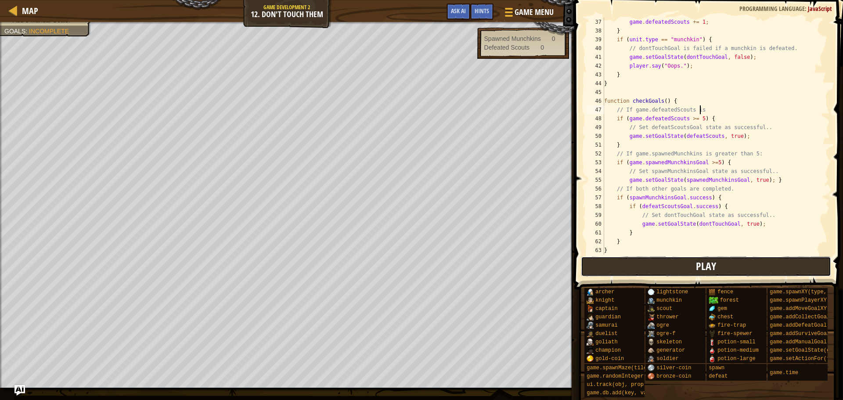
click at [665, 265] on button "Play" at bounding box center [706, 266] width 251 height 20
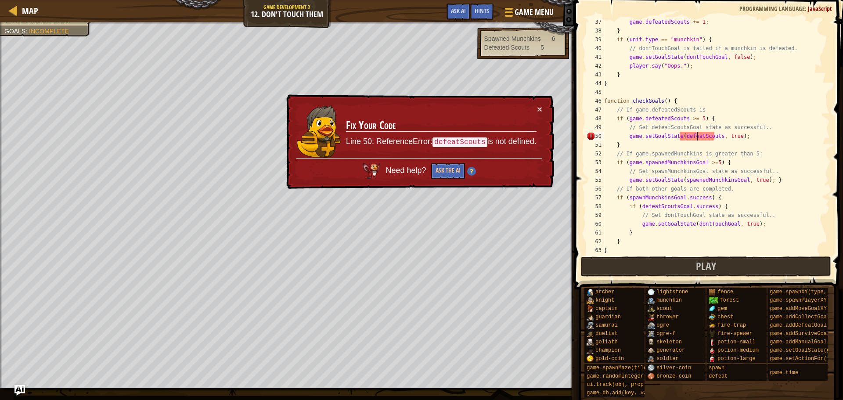
click at [697, 136] on div "game . defeatedScouts += 1 ; } if ( unit . type == "munchkin" ) { // dontTouchG…" at bounding box center [713, 145] width 221 height 255
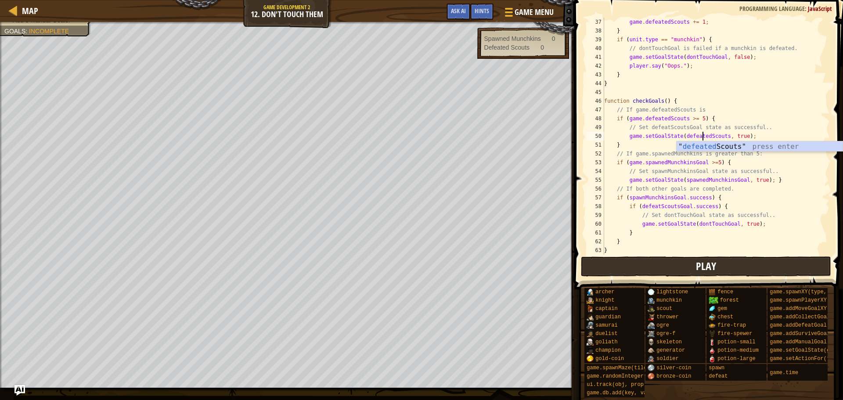
type textarea "game.setGoalState(defeatedScouts, true);"
click at [658, 265] on button "Play" at bounding box center [706, 266] width 251 height 20
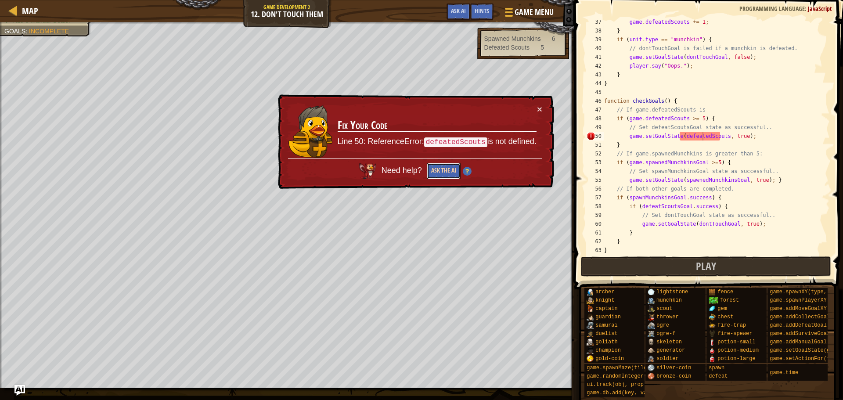
click at [441, 175] on button "Ask the AI" at bounding box center [444, 171] width 34 height 16
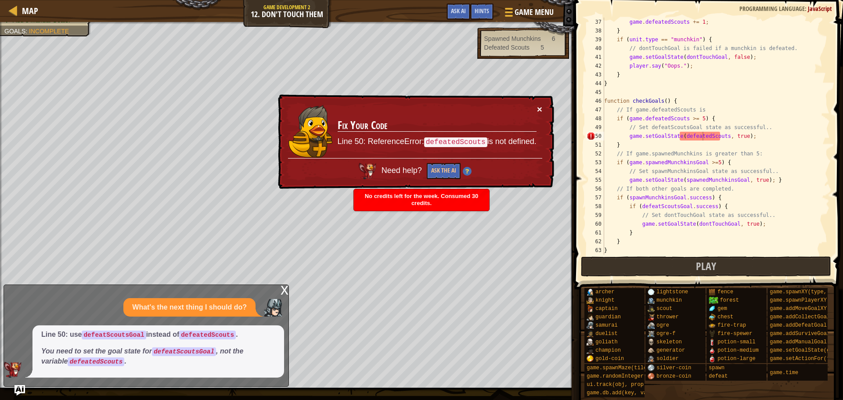
click at [538, 108] on button "×" at bounding box center [539, 109] width 5 height 9
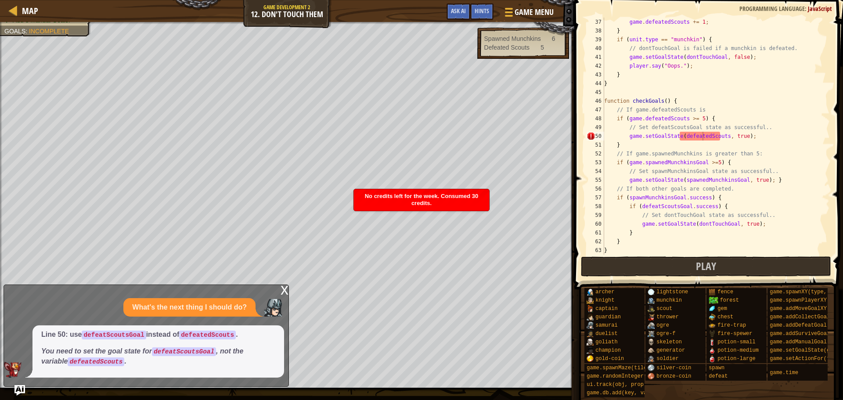
click at [286, 285] on div "x" at bounding box center [285, 289] width 8 height 9
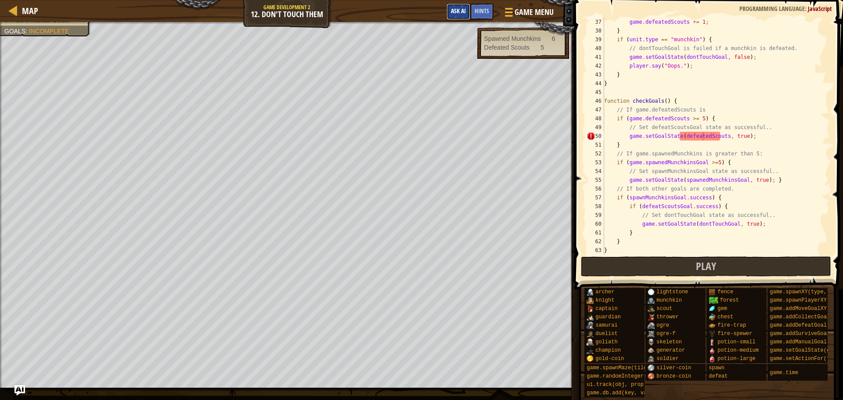
click at [450, 11] on button "Ask AI" at bounding box center [459, 12] width 24 height 16
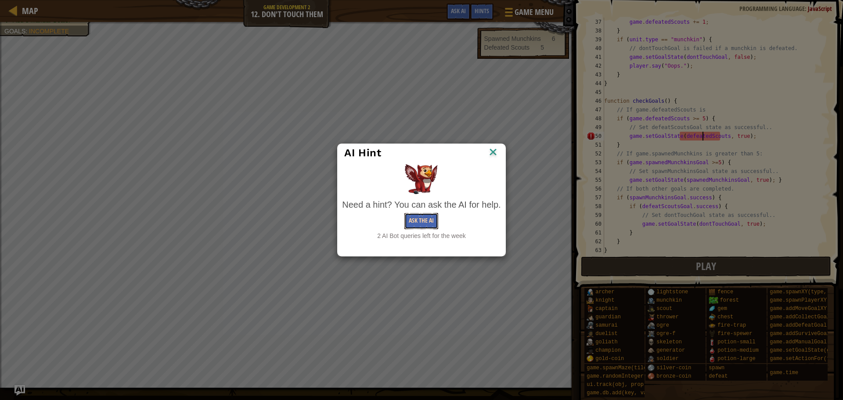
click at [413, 219] on button "Ask the AI" at bounding box center [421, 221] width 34 height 16
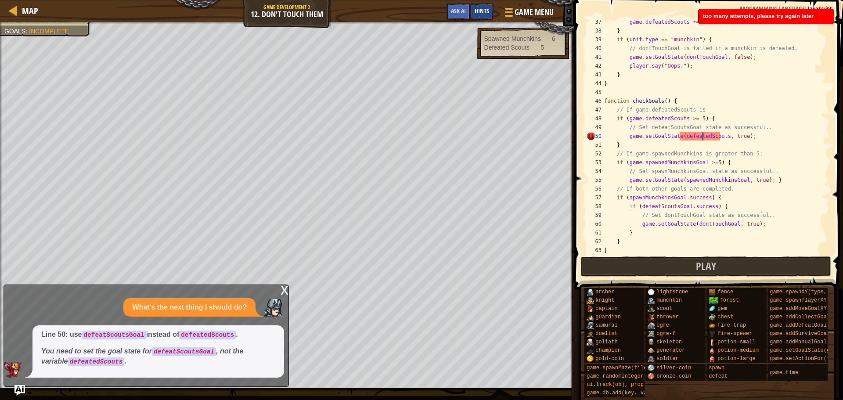
click at [473, 14] on div "Hints" at bounding box center [481, 12] width 23 height 16
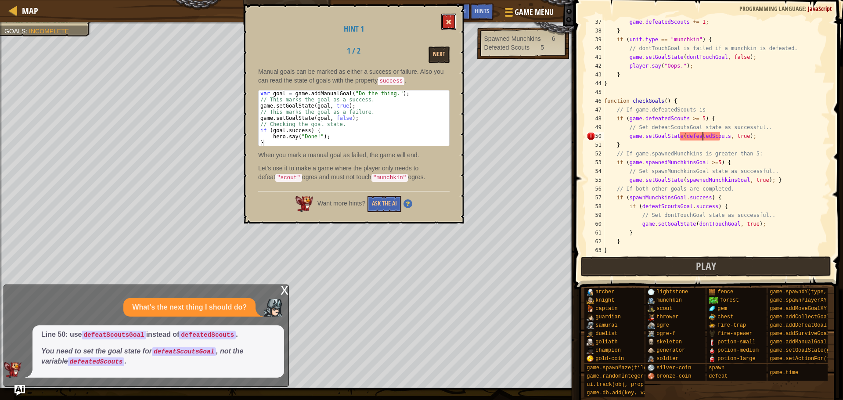
click at [446, 25] on button at bounding box center [448, 22] width 15 height 16
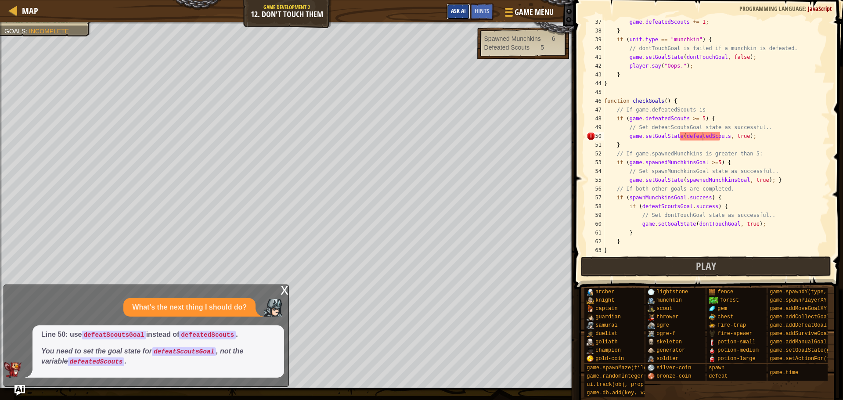
click at [455, 12] on span "Ask AI" at bounding box center [458, 11] width 15 height 8
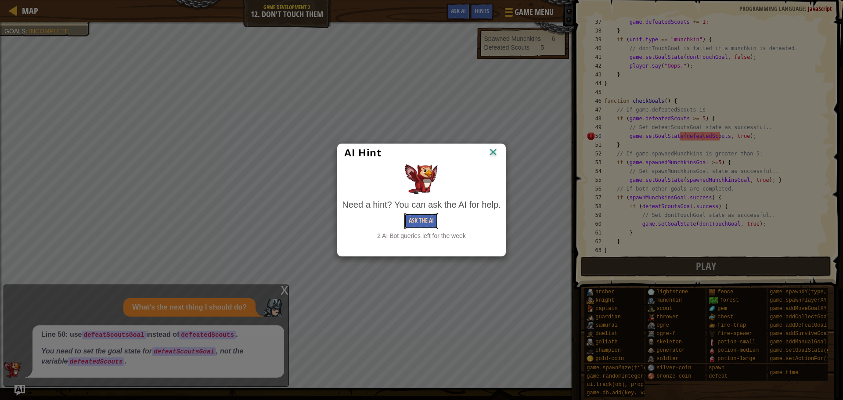
click at [415, 220] on button "Ask the AI" at bounding box center [421, 221] width 34 height 16
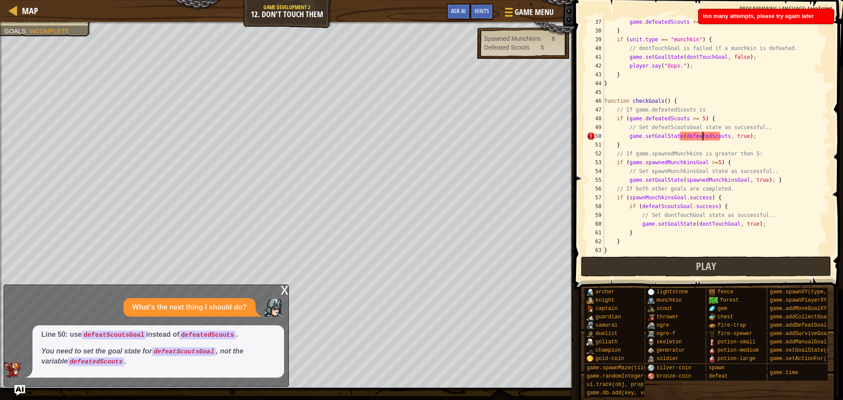
click at [285, 289] on div "x" at bounding box center [285, 289] width 8 height 9
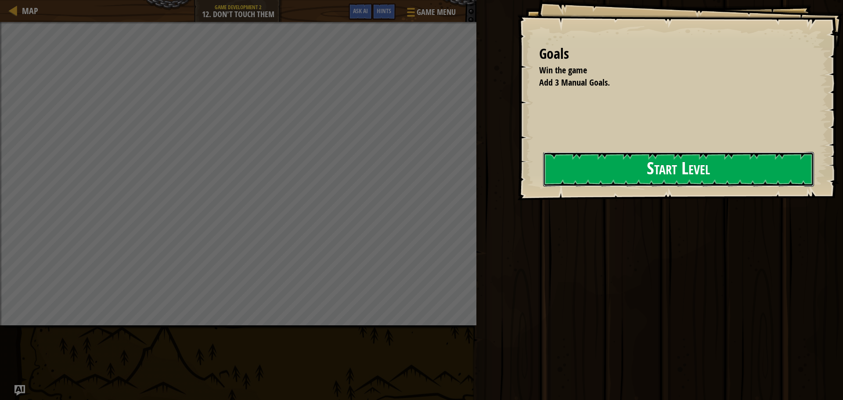
click at [571, 175] on button "Start Level" at bounding box center [678, 169] width 271 height 35
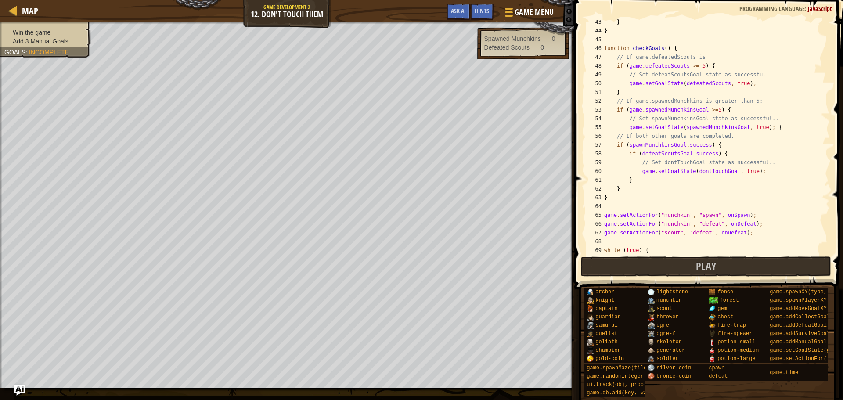
scroll to position [395, 0]
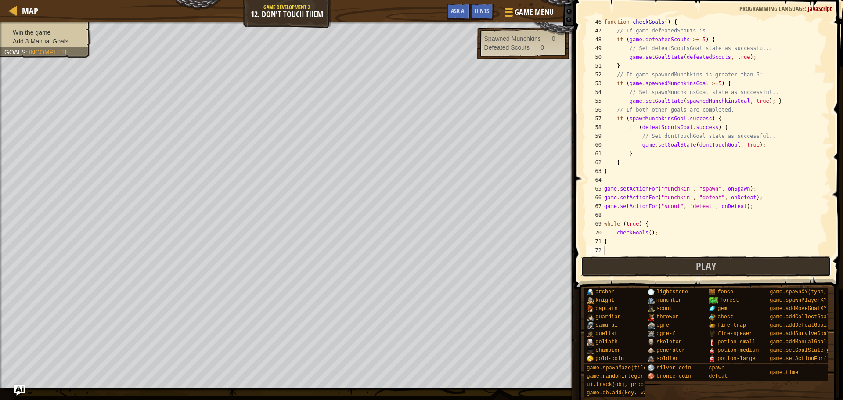
click at [664, 271] on button "Play" at bounding box center [706, 266] width 251 height 20
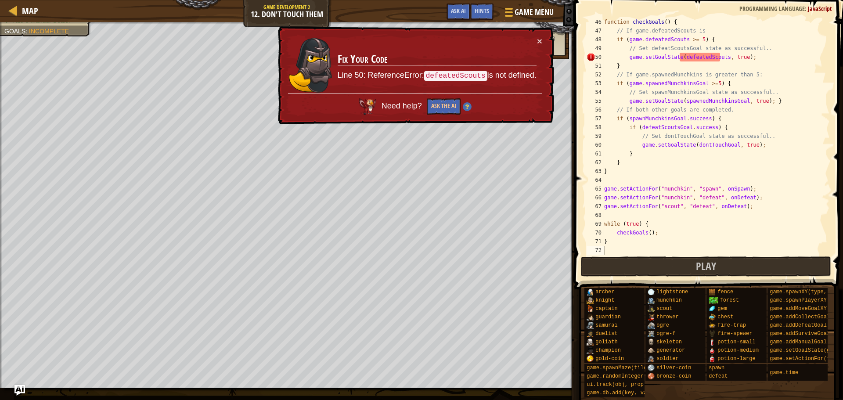
click at [441, 115] on div "× Fix Your Code Line 50: ReferenceError: defeatedScouts is not defined. Need he…" at bounding box center [415, 75] width 278 height 98
click at [441, 114] on button "Ask the AI" at bounding box center [444, 106] width 34 height 16
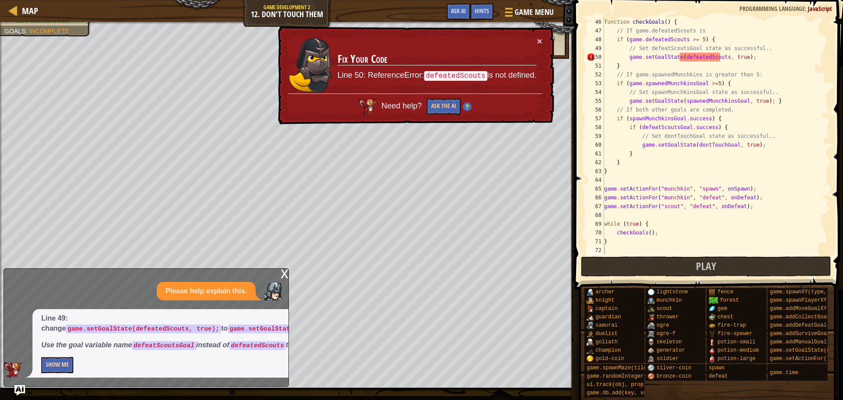
drag, startPoint x: 35, startPoint y: 366, endPoint x: 47, endPoint y: 366, distance: 11.4
click at [44, 366] on div "Line 49: change game.setGoalState(defeatedScouts, true); to game.setGoalState(d…" at bounding box center [215, 343] width 367 height 69
click at [47, 366] on button "Show Me" at bounding box center [57, 365] width 32 height 16
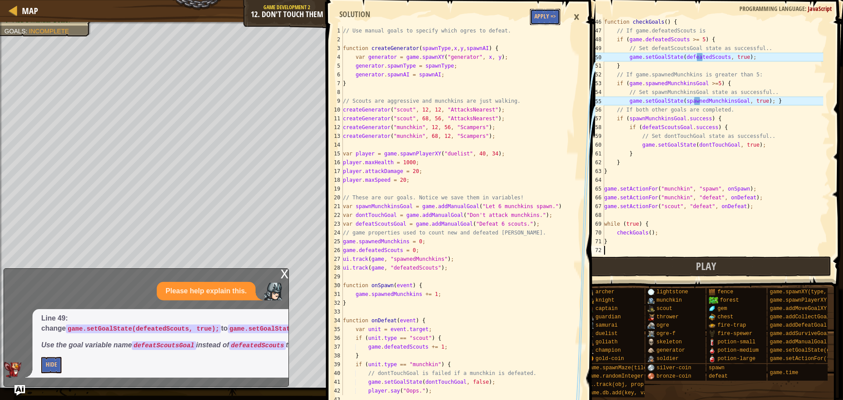
click at [544, 11] on button "Apply =>" at bounding box center [545, 17] width 30 height 16
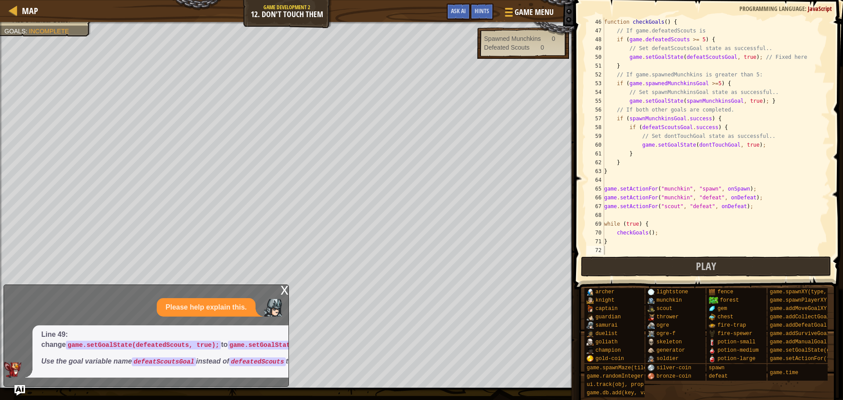
click at [284, 285] on div "x" at bounding box center [285, 289] width 8 height 9
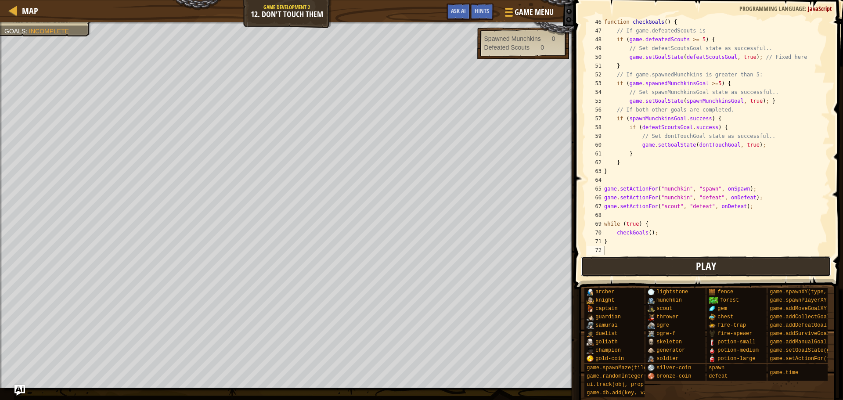
click at [711, 261] on span "Play" at bounding box center [706, 266] width 20 height 14
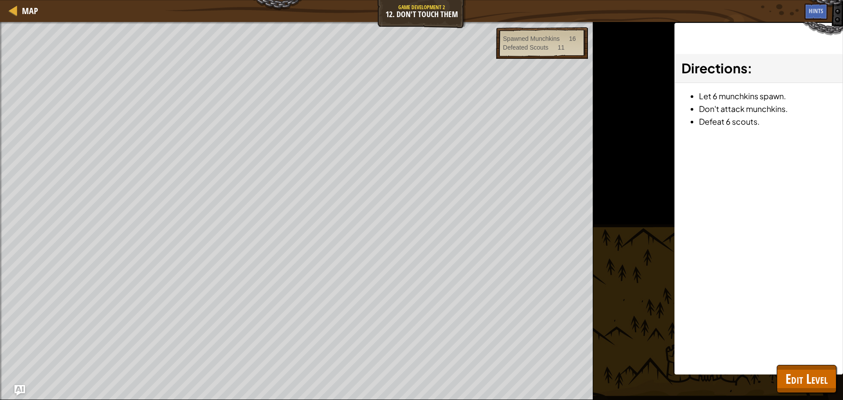
click at [629, 303] on div "Win the game Add 3 Manual Goals. Goals : Ran out of time Spawned Munchkins 16 D…" at bounding box center [421, 211] width 843 height 378
click at [679, 280] on div "Directions : Let 6 munchkins spawn. Don't attack munchkins. Defeat 6 scouts." at bounding box center [759, 199] width 169 height 352
drag, startPoint x: 614, startPoint y: 246, endPoint x: 593, endPoint y: 233, distance: 24.4
click at [595, 235] on div "Win the game Add 3 Manual Goals. Goals : Ran out of time Spawned Munchkins 18 D…" at bounding box center [421, 211] width 843 height 378
click at [601, 231] on div "Win the game Add 3 Manual Goals. Goals : Ran out of time Spawned Munchkins 18 D…" at bounding box center [421, 211] width 843 height 378
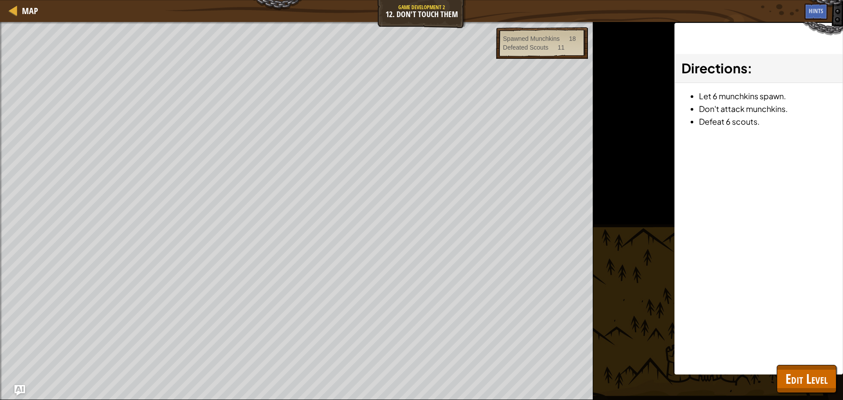
drag, startPoint x: 617, startPoint y: 235, endPoint x: 629, endPoint y: 240, distance: 12.8
click at [625, 241] on div "Win the game Add 3 Manual Goals. Goals : Ran out of time Spawned Munchkins 18 D…" at bounding box center [421, 211] width 843 height 378
drag, startPoint x: 629, startPoint y: 240, endPoint x: 597, endPoint y: 232, distance: 33.1
click at [628, 239] on div "Win the game Add 3 Manual Goals. Goals : Ran out of time Spawned Munchkins 18 D…" at bounding box center [421, 211] width 843 height 378
click at [541, 209] on div "Win the game Add 3 Manual Goals. Goals : Ran out of time Spawned Munchkins 18 D…" at bounding box center [421, 211] width 843 height 378
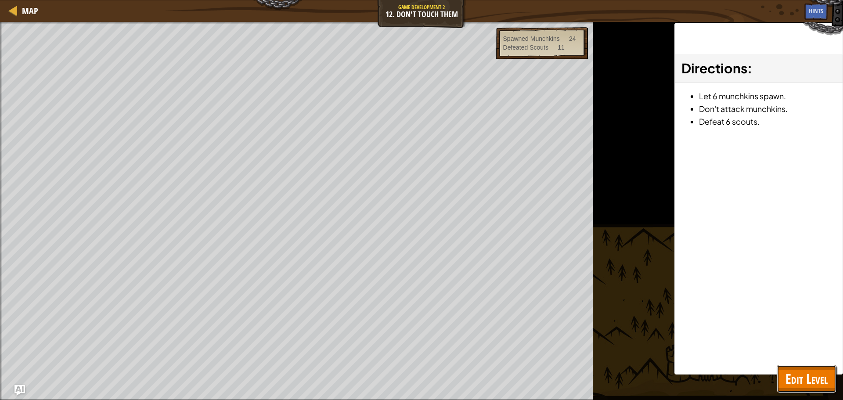
click at [805, 388] on button "Edit Level" at bounding box center [807, 379] width 60 height 28
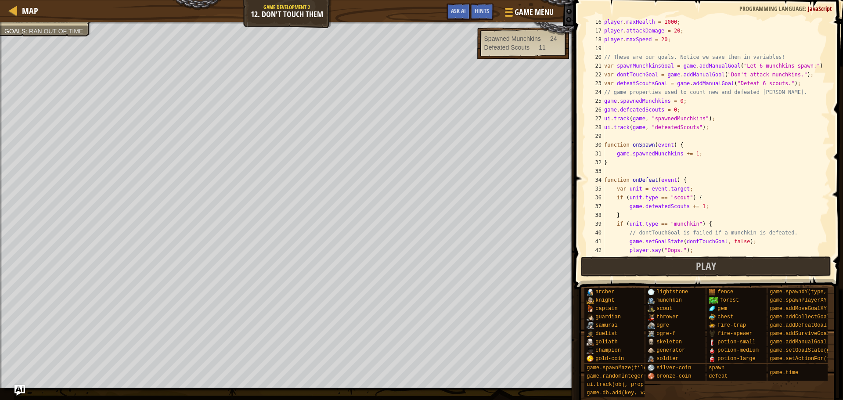
scroll to position [158, 0]
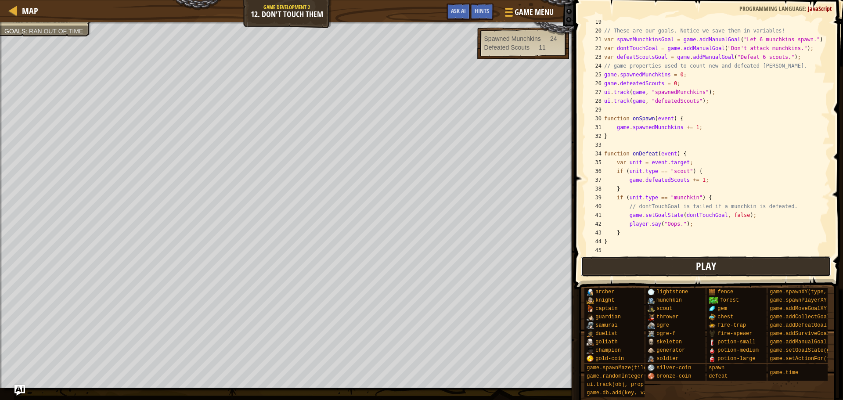
click at [710, 262] on span "Play" at bounding box center [706, 266] width 20 height 14
click at [621, 263] on button "Play" at bounding box center [706, 266] width 251 height 20
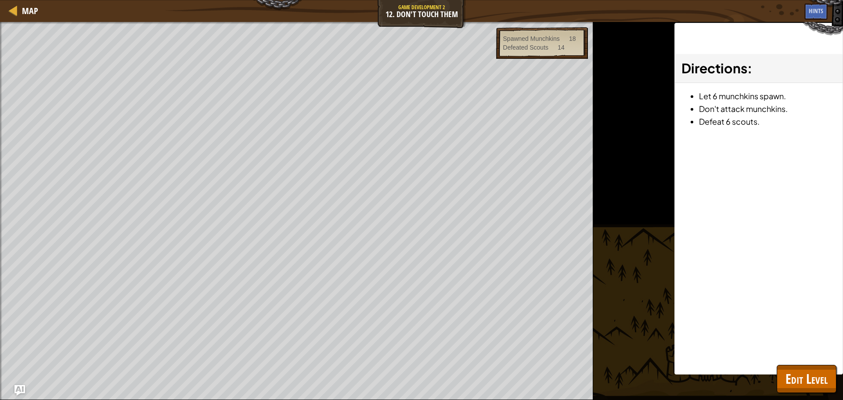
click at [0, 317] on div at bounding box center [1, 217] width 2 height 391
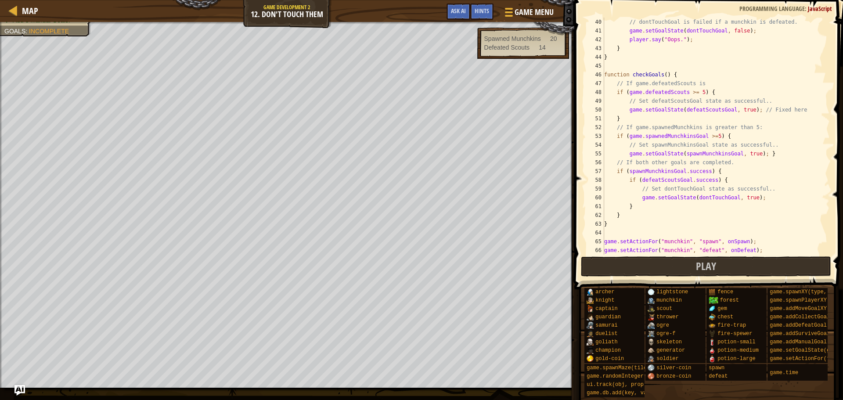
scroll to position [343, 0]
click at [709, 135] on div "// dontTouchGoal is failed if a munchkin is defeated. game . setGoalState ( don…" at bounding box center [713, 145] width 221 height 255
click at [690, 265] on button "Play" at bounding box center [706, 266] width 251 height 20
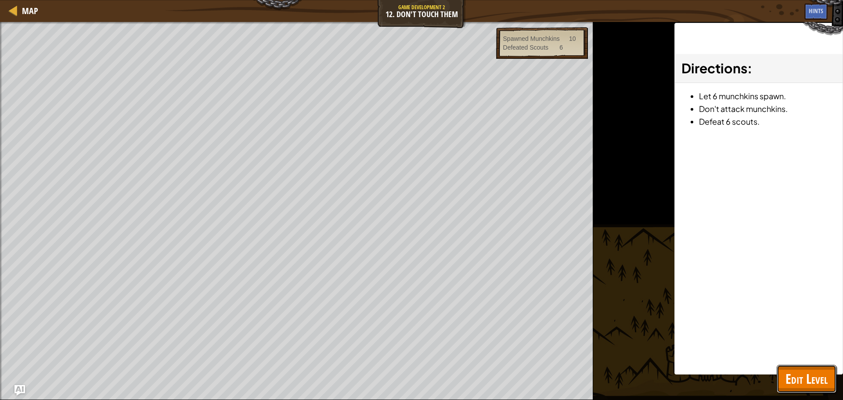
click at [797, 372] on span "Edit Level" at bounding box center [807, 379] width 42 height 18
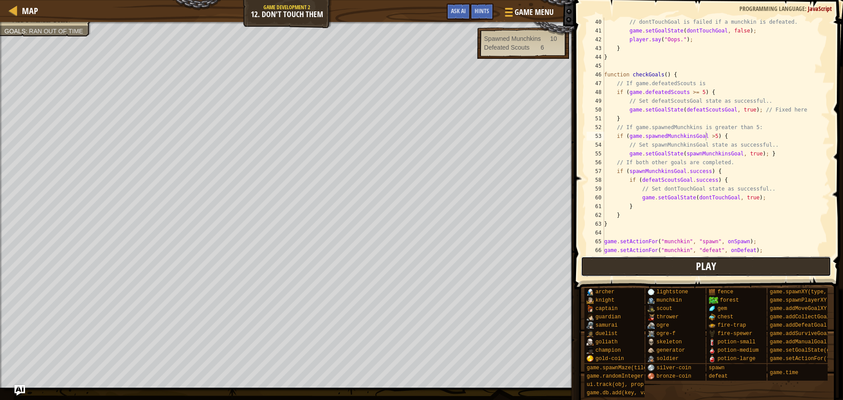
click at [651, 261] on button "Play" at bounding box center [706, 266] width 251 height 20
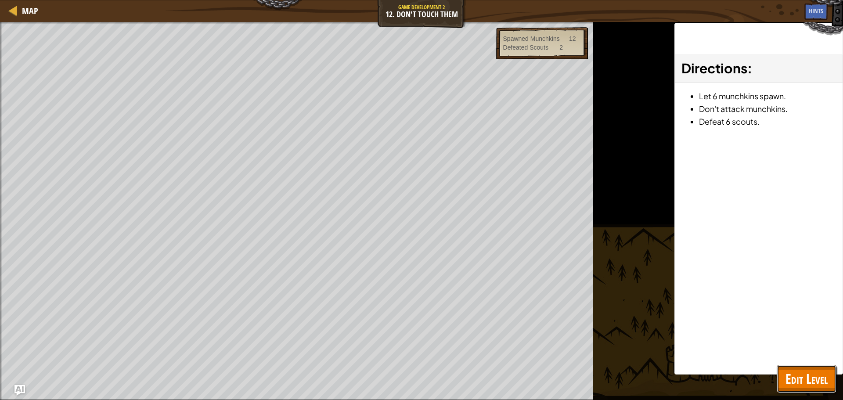
click at [793, 375] on span "Edit Level" at bounding box center [807, 379] width 42 height 18
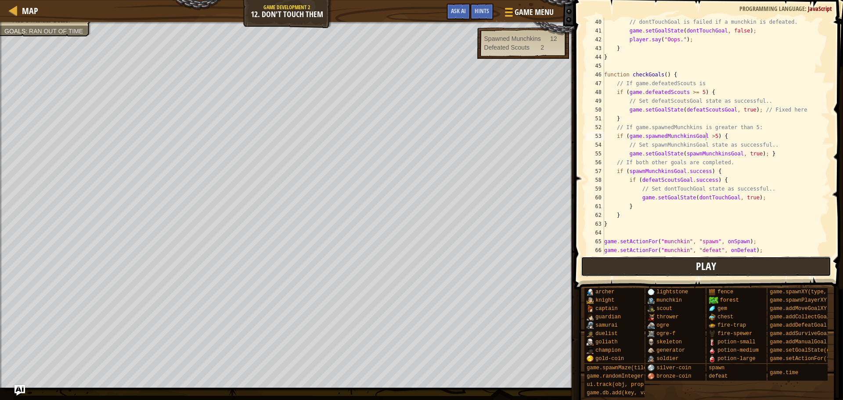
click at [700, 262] on span "Play" at bounding box center [706, 266] width 20 height 14
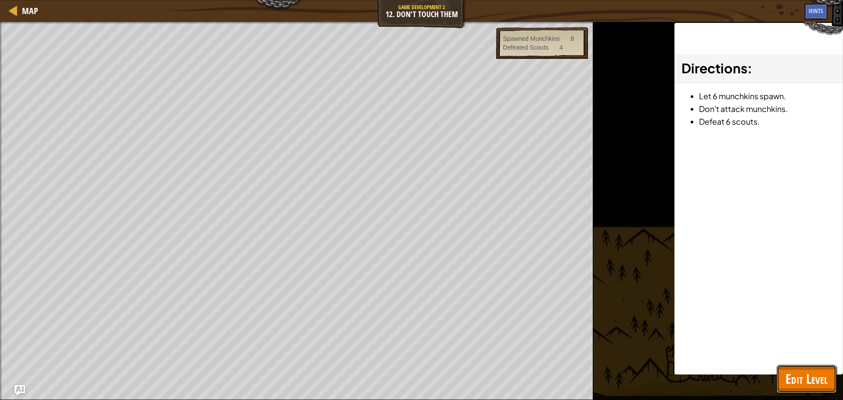
click at [777, 375] on button "Edit Level" at bounding box center [807, 379] width 60 height 28
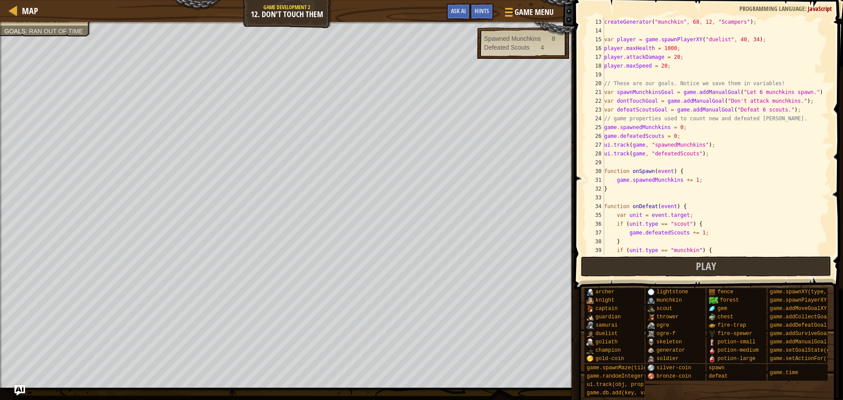
scroll to position [0, 0]
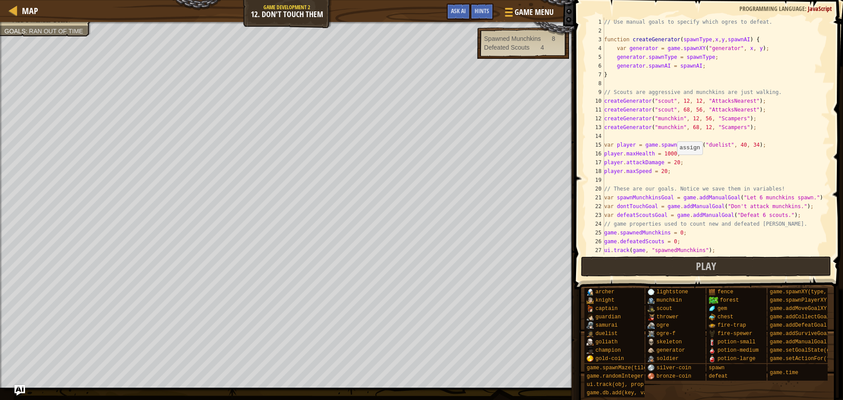
click at [673, 163] on div "// Use manual goals to specify which ogres to defeat. function createGenerator …" at bounding box center [713, 145] width 221 height 255
click at [662, 170] on div "// Use manual goals to specify which ogres to defeat. function createGenerator …" at bounding box center [713, 145] width 221 height 255
type textarea "player.maxSpeed = 30;"
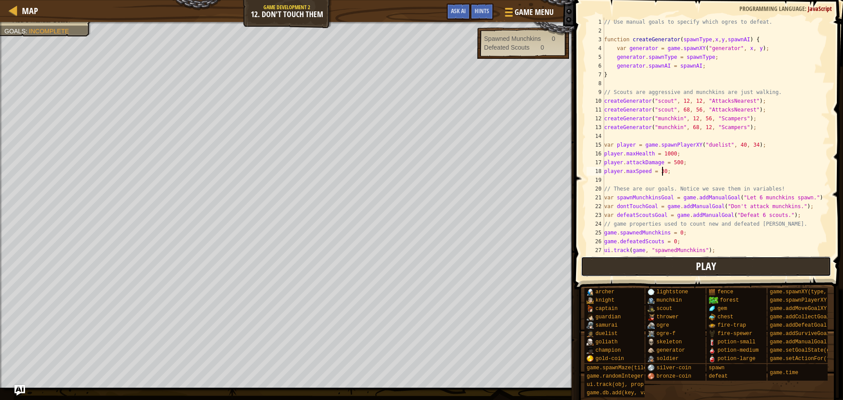
click at [780, 270] on button "Play" at bounding box center [706, 266] width 251 height 20
click at [670, 267] on button "Play" at bounding box center [706, 266] width 251 height 20
drag, startPoint x: 699, startPoint y: 261, endPoint x: 654, endPoint y: 259, distance: 44.8
click at [698, 265] on span "Play" at bounding box center [706, 266] width 20 height 14
click at [458, 9] on span "Ask AI" at bounding box center [458, 11] width 15 height 8
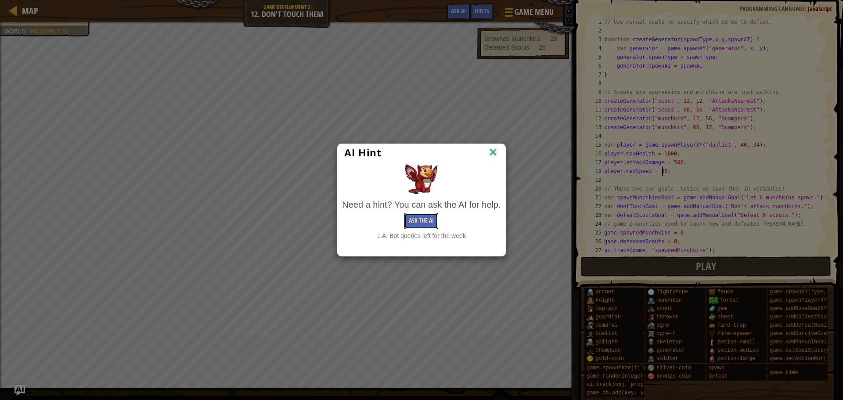
click at [411, 220] on button "Ask the AI" at bounding box center [421, 221] width 34 height 16
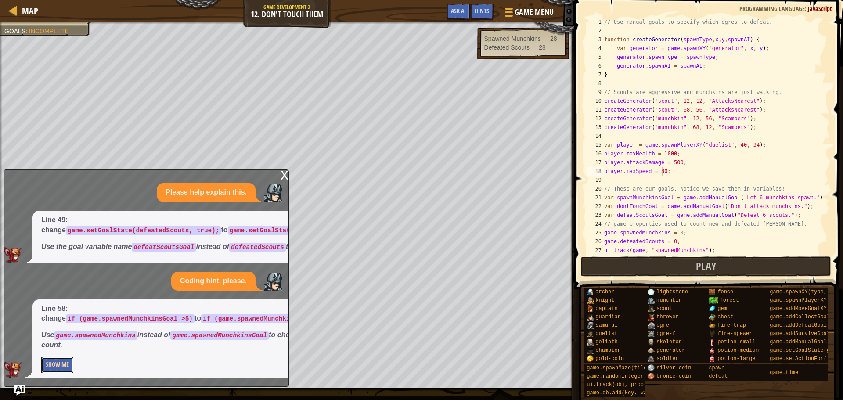
click at [59, 358] on button "Show Me" at bounding box center [57, 365] width 32 height 16
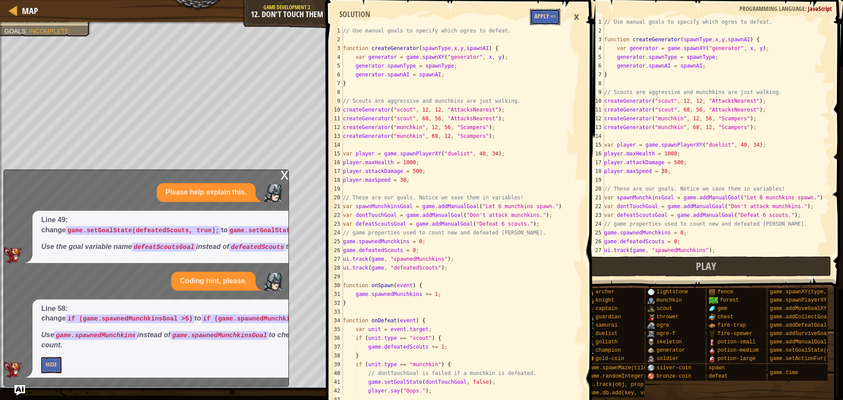
click at [546, 16] on button "Apply =>" at bounding box center [545, 17] width 30 height 16
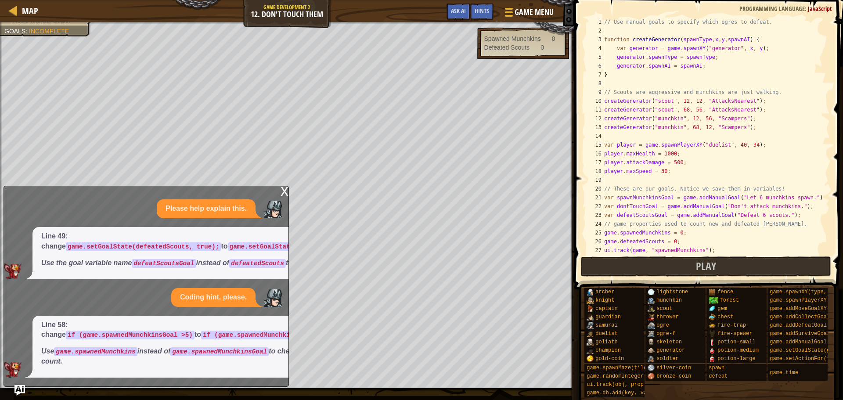
click at [278, 186] on div "x Please help explain this. Line 49: change game.setGoalState(defeatedScouts, t…" at bounding box center [146, 286] width 285 height 201
click at [279, 186] on div "x Please help explain this. Line 49: change game.setGoalState(defeatedScouts, t…" at bounding box center [146, 286] width 285 height 201
click at [283, 186] on div "x" at bounding box center [285, 190] width 8 height 9
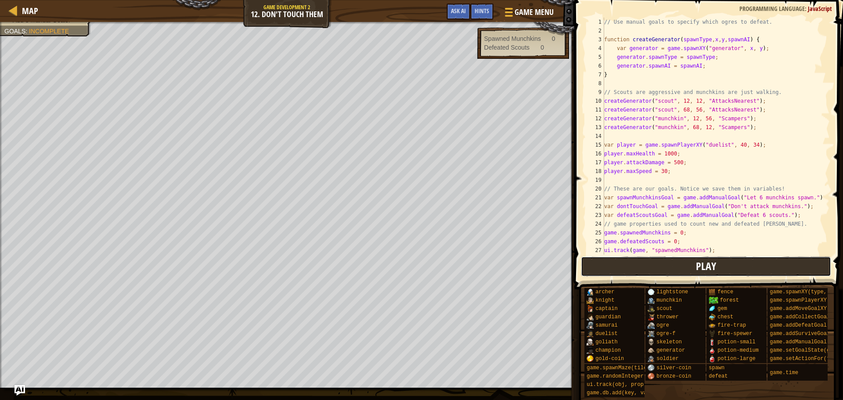
click at [749, 263] on button "Play" at bounding box center [706, 266] width 251 height 20
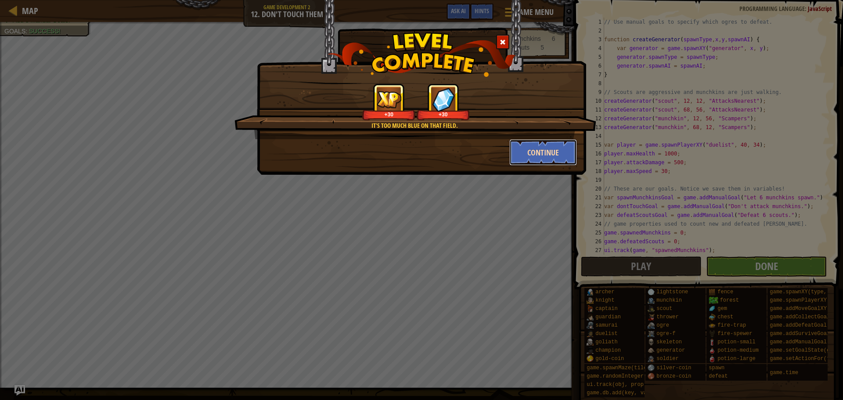
click at [549, 162] on button "Continue" at bounding box center [543, 152] width 68 height 26
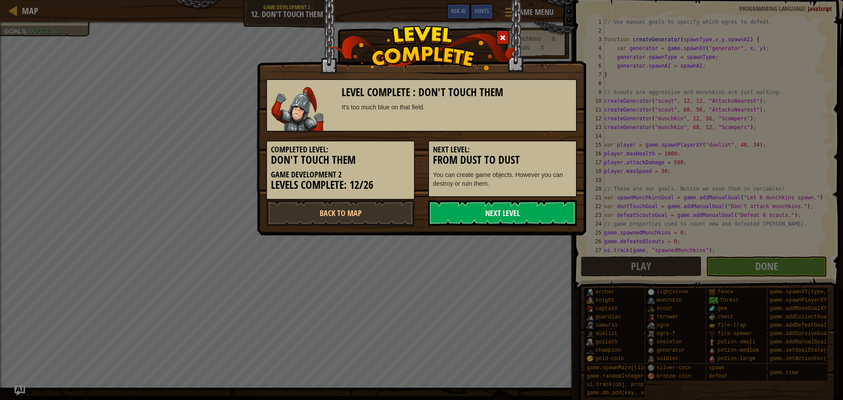
click at [518, 206] on link "Next Level" at bounding box center [502, 213] width 149 height 26
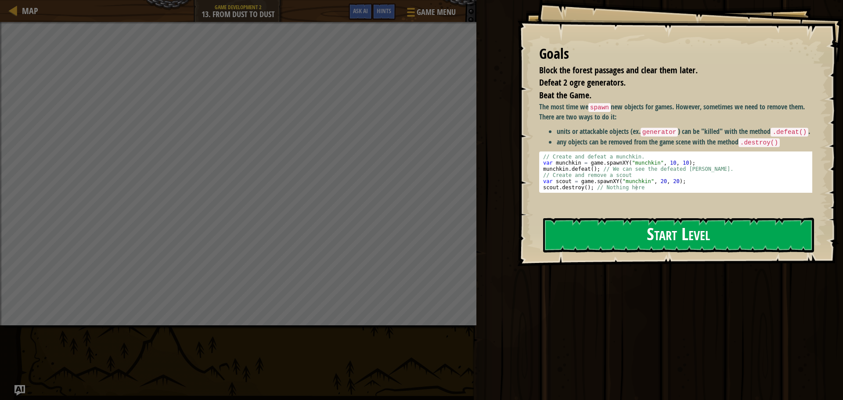
click at [710, 240] on button "Start Level" at bounding box center [678, 235] width 271 height 35
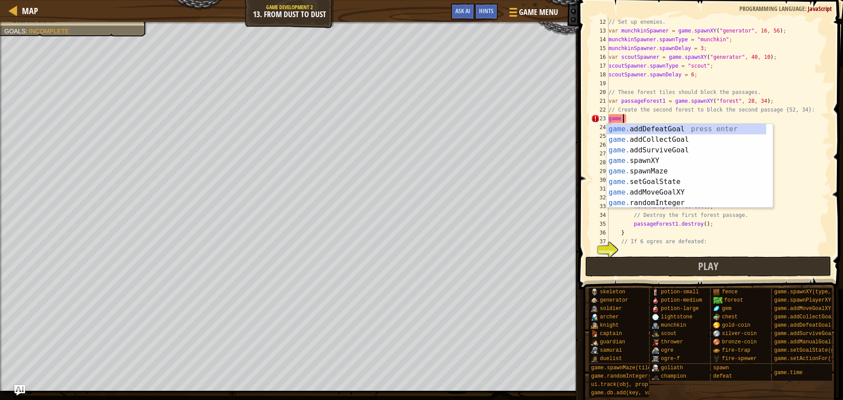
scroll to position [4, 1]
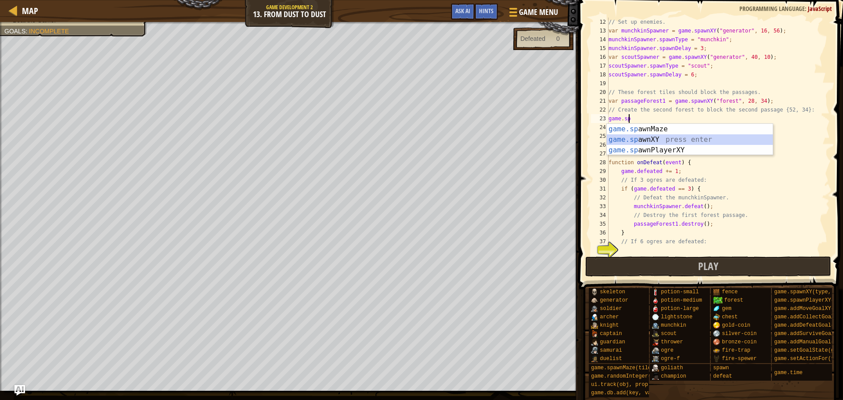
click at [639, 140] on div "game.sp awnMaze press enter game.sp awnXY press enter game.sp awnPlayerXY press…" at bounding box center [690, 150] width 166 height 53
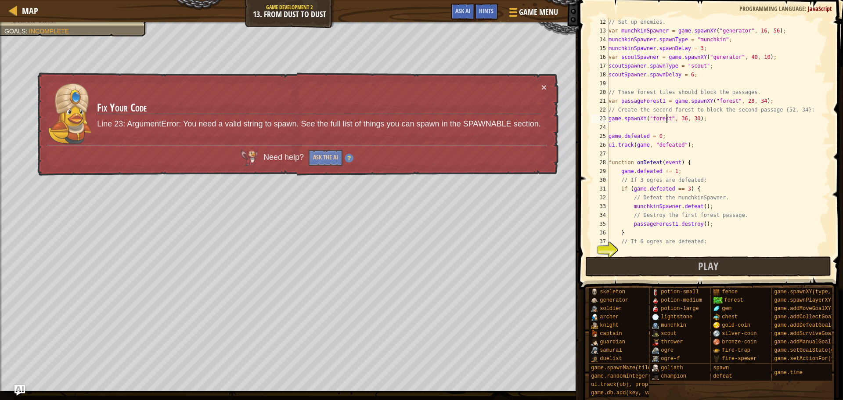
scroll to position [4, 5]
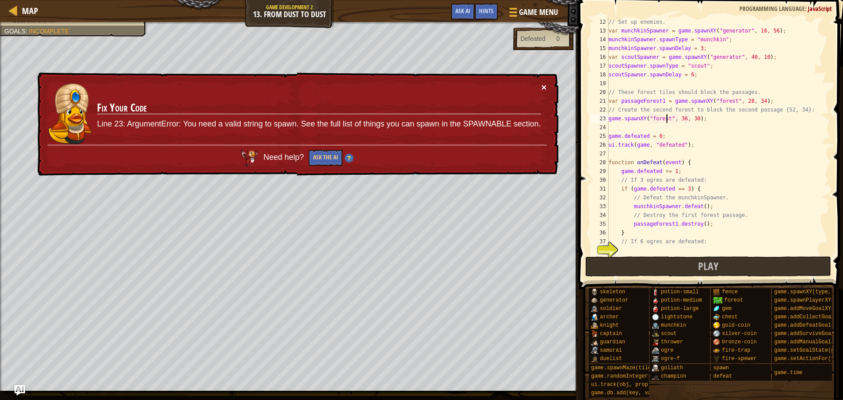
click at [543, 83] on button "×" at bounding box center [543, 87] width 5 height 9
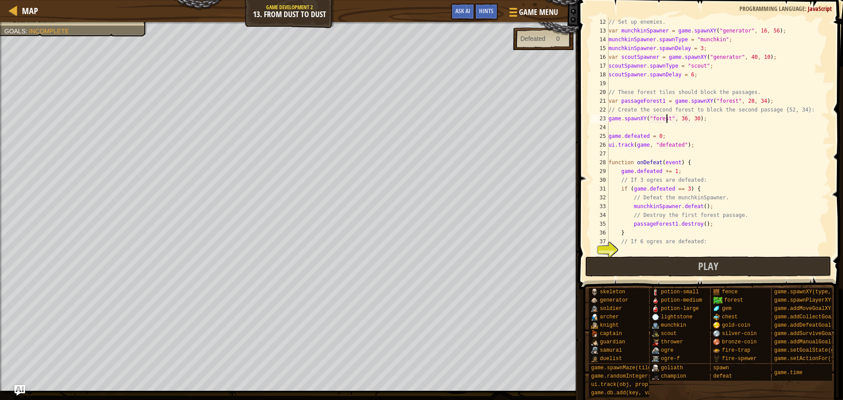
click at [681, 117] on div "// Set up enemies. var munchkinSpawner = game . spawnXY ( "generator" , 16 , 56…" at bounding box center [715, 145] width 217 height 255
click at [692, 118] on div "// Set up enemies. var munchkinSpawner = game . spawnXY ( "generator" , 16 , 56…" at bounding box center [715, 145] width 217 height 255
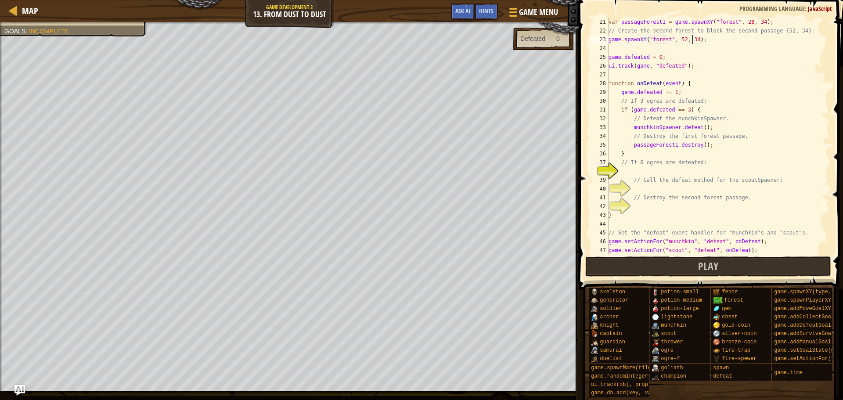
scroll to position [70, 0]
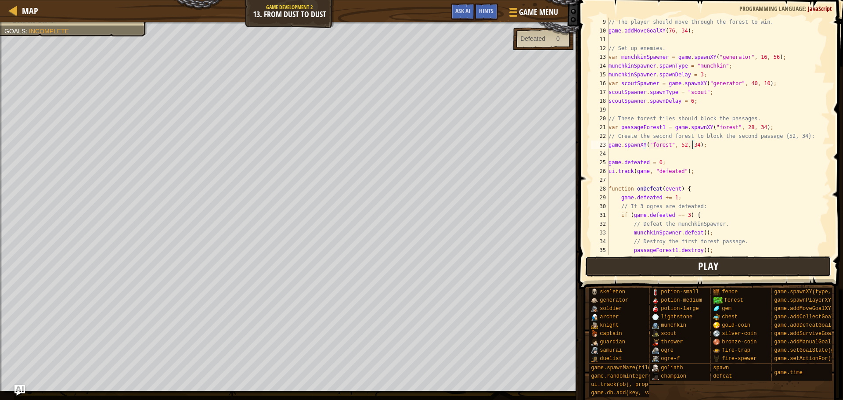
click at [718, 274] on button "Play" at bounding box center [708, 266] width 246 height 20
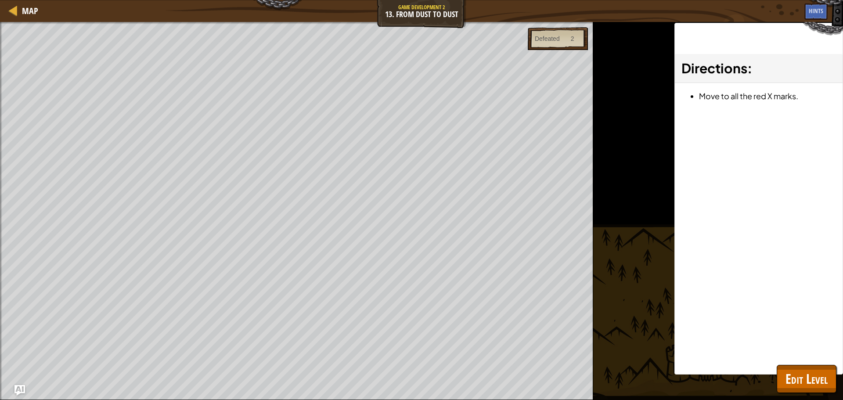
click at [0, 214] on div at bounding box center [1, 217] width 2 height 391
click at [787, 379] on span "Edit Level" at bounding box center [807, 379] width 42 height 18
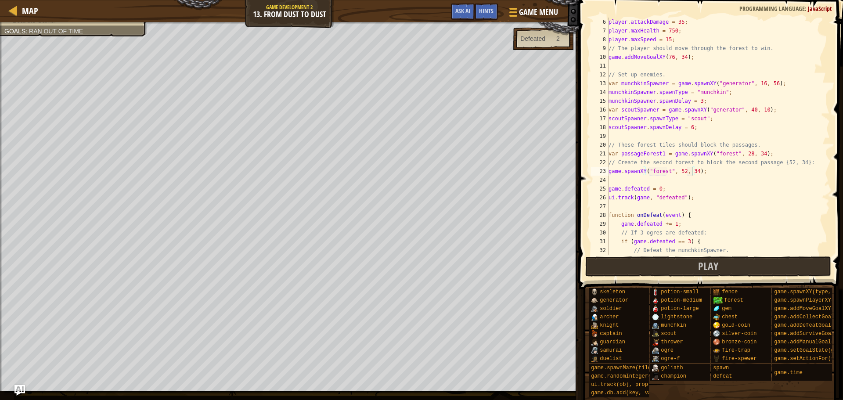
scroll to position [0, 0]
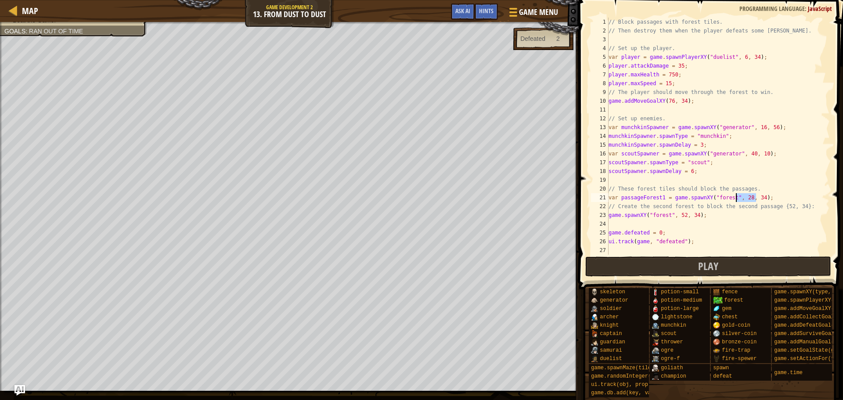
drag, startPoint x: 758, startPoint y: 198, endPoint x: 737, endPoint y: 198, distance: 20.6
click at [737, 198] on div "// Block passages with forest tiles. // Then destroy them when the player defea…" at bounding box center [715, 145] width 217 height 255
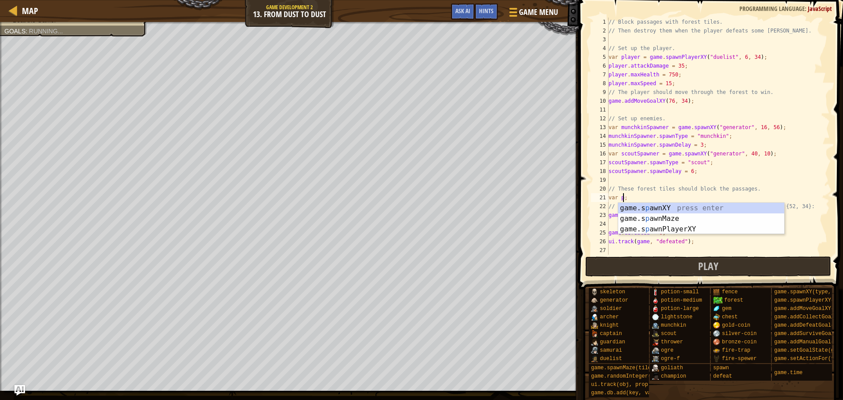
scroll to position [4, 0]
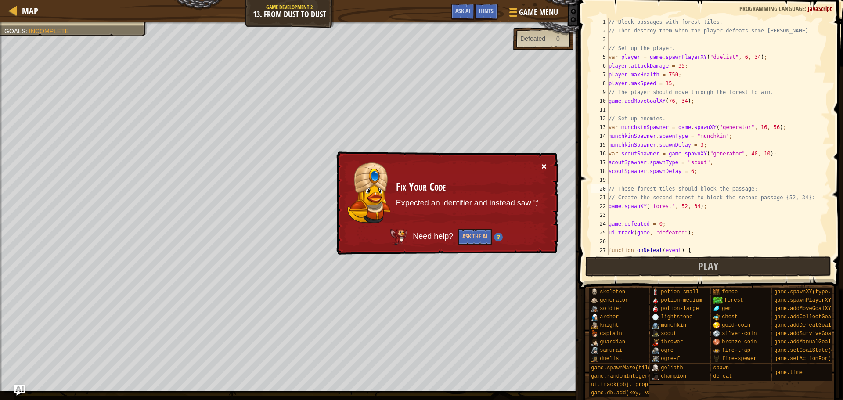
click at [544, 168] on button "×" at bounding box center [543, 166] width 5 height 9
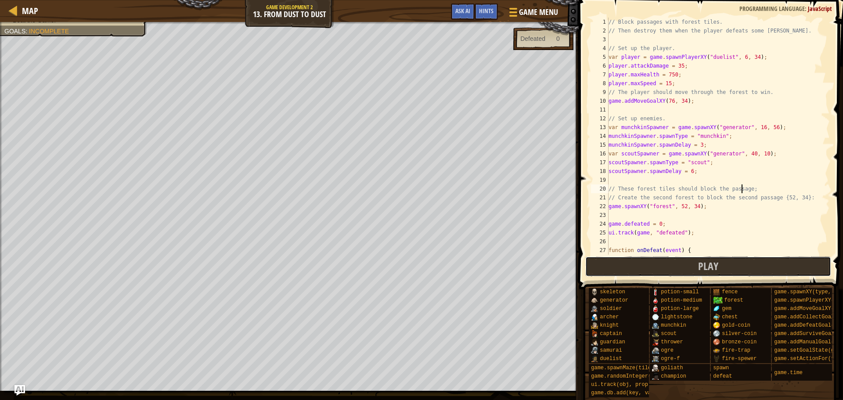
drag, startPoint x: 670, startPoint y: 273, endPoint x: 622, endPoint y: 262, distance: 49.5
click at [670, 273] on button "Play" at bounding box center [708, 266] width 246 height 20
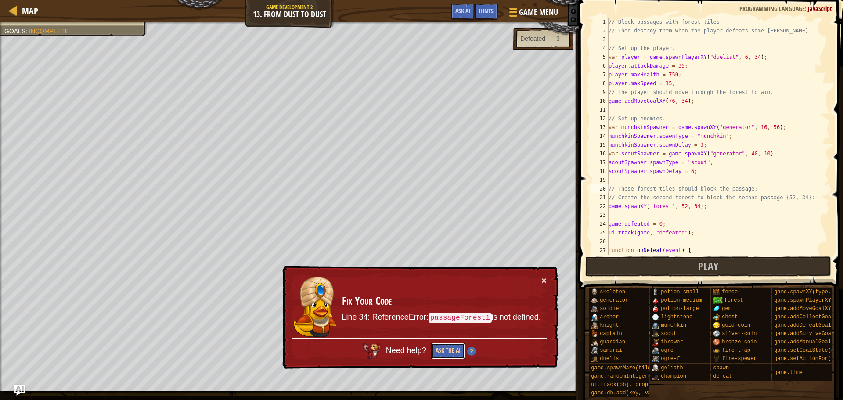
click at [443, 356] on button "Ask the AI" at bounding box center [448, 351] width 34 height 16
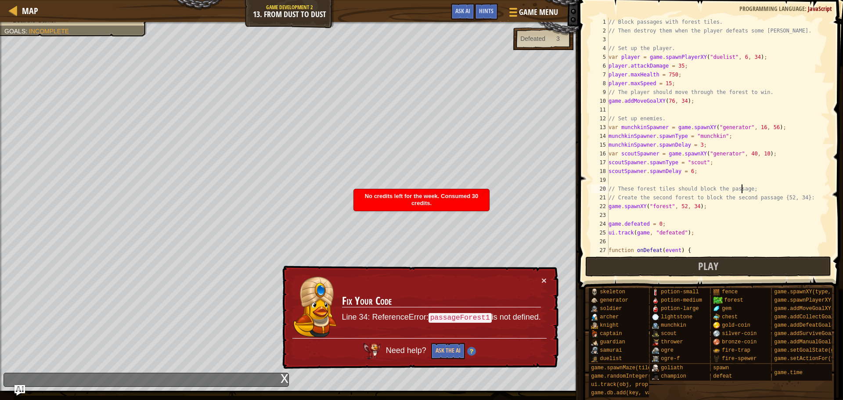
click at [548, 273] on div "× Fix Your Code Line 34: ReferenceError: passageForest1 is not defined. Need he…" at bounding box center [420, 318] width 278 height 104
click at [538, 285] on td "Fix Your Code Line 34: ReferenceError: passageForest1 is not defined." at bounding box center [442, 307] width 200 height 63
click at [541, 282] on button "×" at bounding box center [543, 280] width 5 height 9
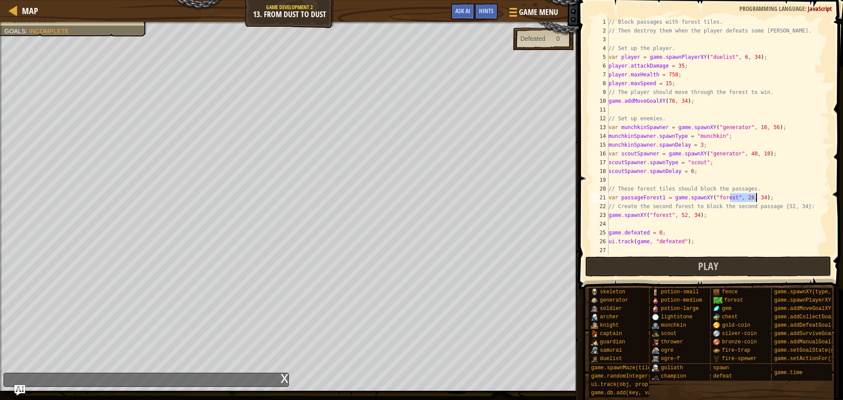
click at [808, 155] on div "// Block passages with forest tiles. // Then destroy them when the player defea…" at bounding box center [715, 145] width 217 height 255
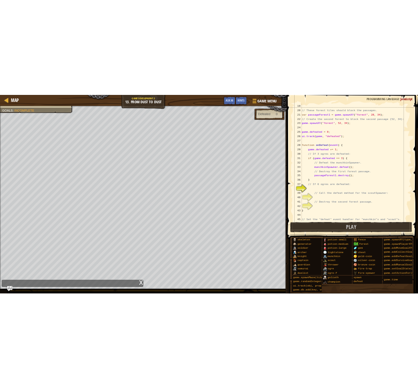
scroll to position [202, 0]
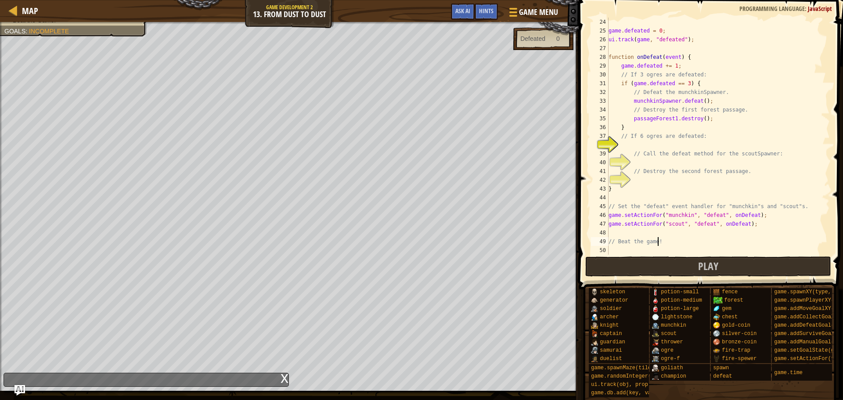
drag, startPoint x: 657, startPoint y: 240, endPoint x: 632, endPoint y: 252, distance: 28.7
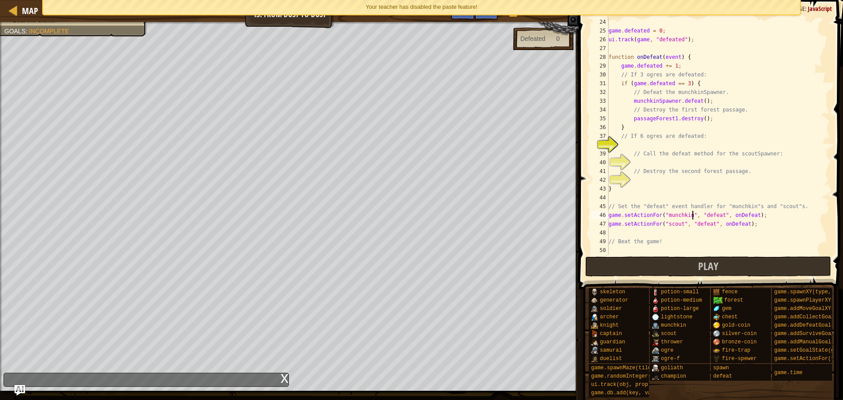
click at [693, 211] on div "game . defeated = 0 ; ui . track ( game , "defeated" ) ; function onDefeat ( ev…" at bounding box center [715, 145] width 217 height 255
type textarea "game.setActionFor("munchkin", "defeat", onDefeat);"
click at [394, 4] on span "Your teacher has disabled the paste feature!" at bounding box center [422, 7] width 112 height 7
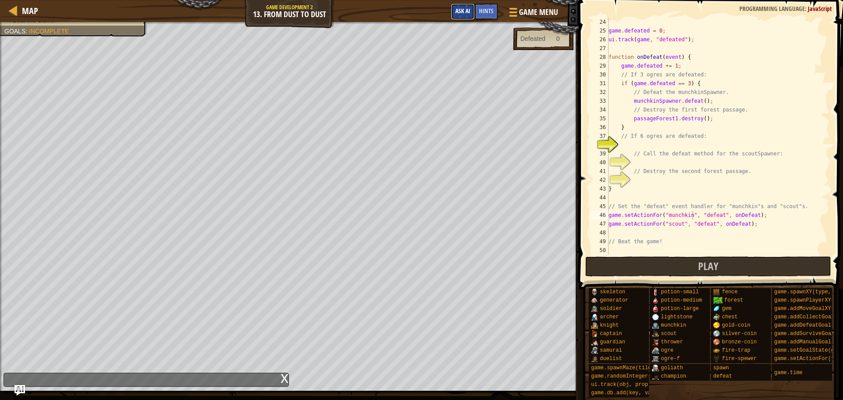
click at [462, 9] on span "Ask AI" at bounding box center [462, 11] width 15 height 8
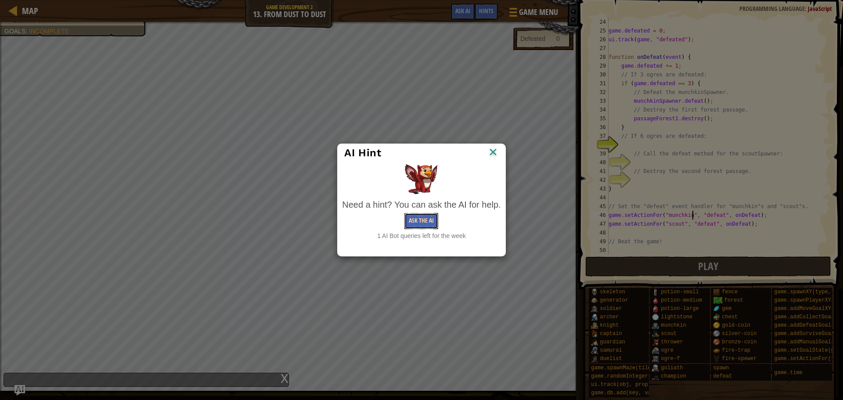
click at [424, 224] on button "Ask the AI" at bounding box center [421, 221] width 34 height 16
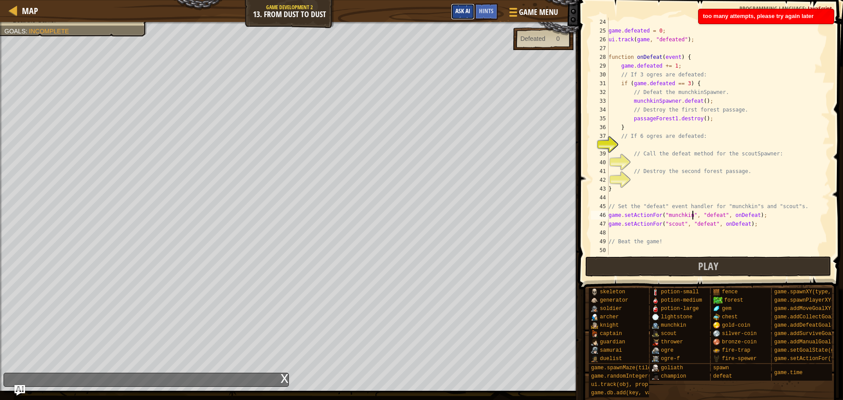
click at [466, 9] on span "Ask AI" at bounding box center [462, 11] width 15 height 8
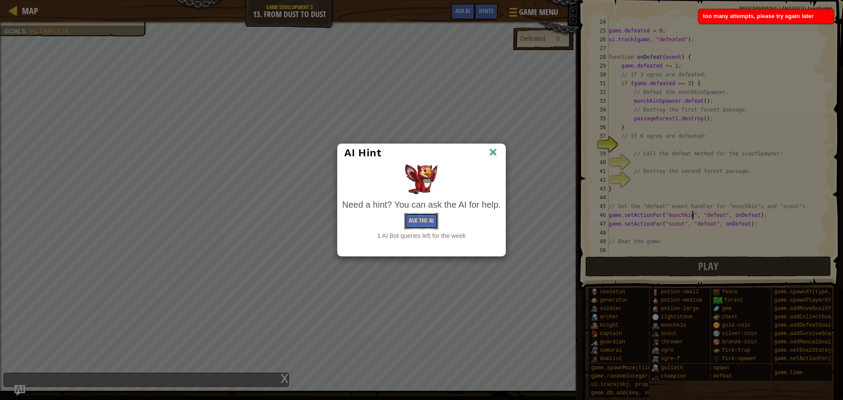
click at [432, 221] on button "Ask the AI" at bounding box center [421, 221] width 34 height 16
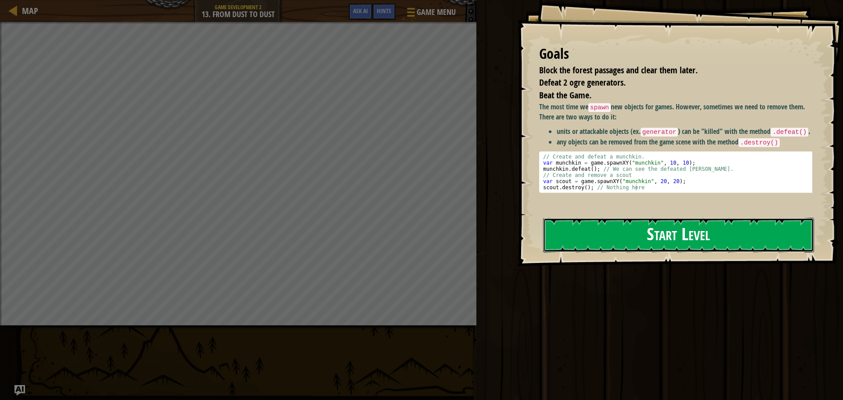
click at [643, 232] on button "Start Level" at bounding box center [678, 235] width 271 height 35
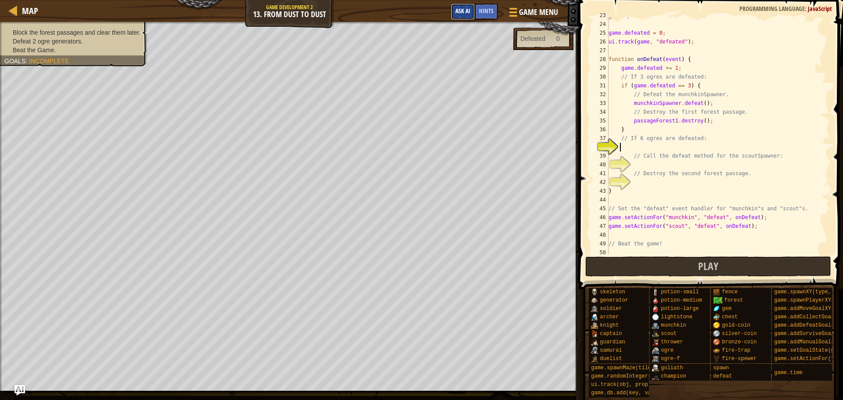
scroll to position [202, 0]
click at [460, 13] on span "Ask AI" at bounding box center [462, 11] width 15 height 8
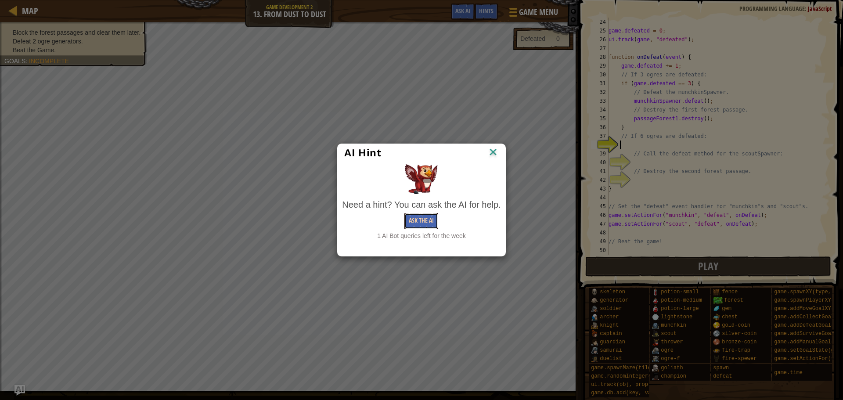
click at [426, 221] on button "Ask the AI" at bounding box center [421, 221] width 34 height 16
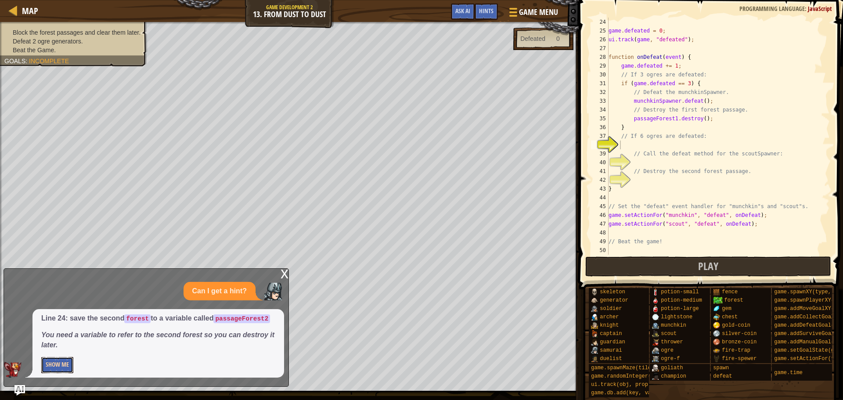
click at [58, 364] on button "Show Me" at bounding box center [57, 365] width 32 height 16
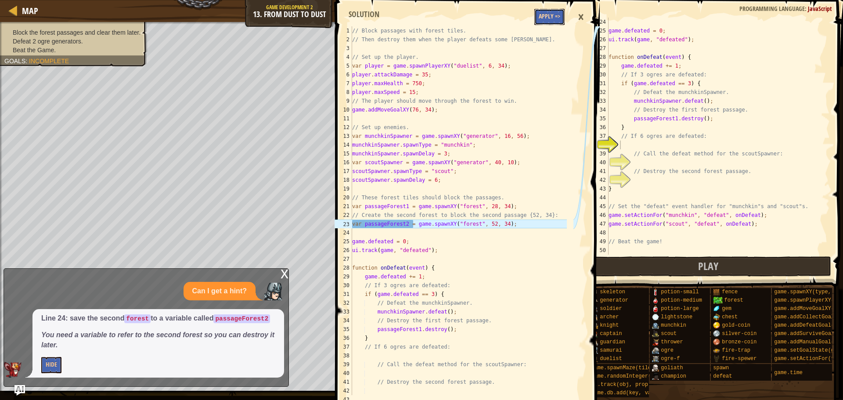
click at [545, 18] on button "Apply =>" at bounding box center [549, 17] width 30 height 16
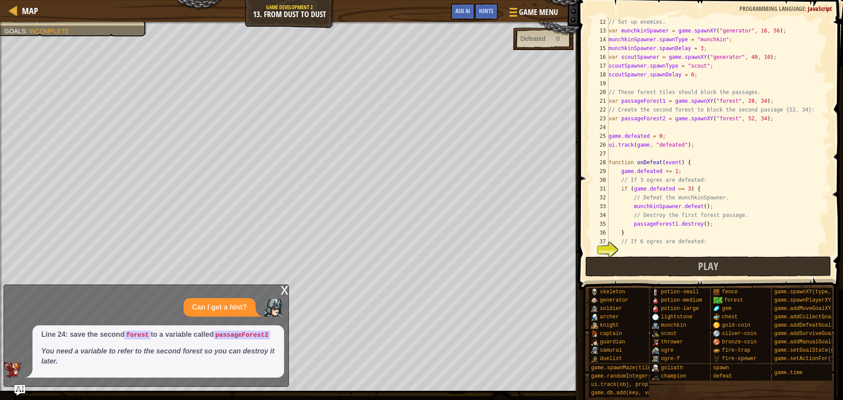
scroll to position [97, 0]
click at [282, 292] on div "x" at bounding box center [285, 289] width 8 height 9
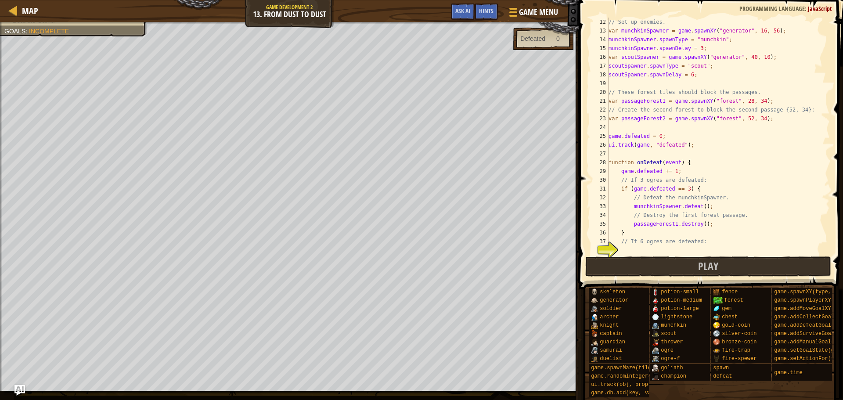
scroll to position [202, 0]
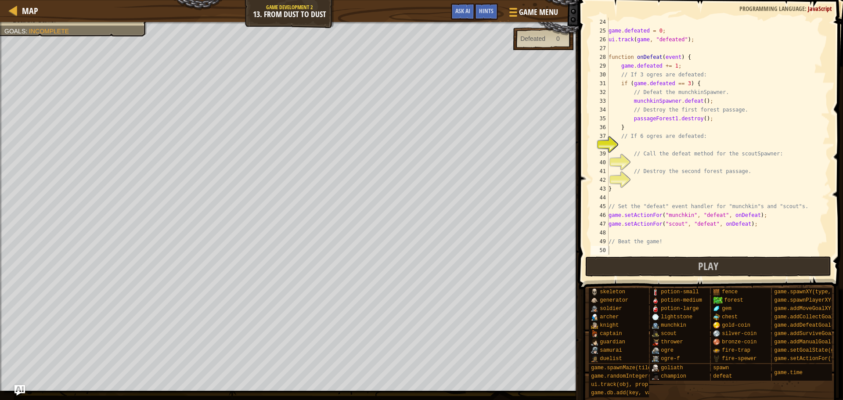
click at [684, 144] on div "game . defeated = 0 ; ui . track ( game , "defeated" ) ; function onDefeat ( ev…" at bounding box center [715, 145] width 217 height 255
type textarea "if (game.defeatedOrges >=6"
click at [656, 160] on div "game . defeated = 0 ; ui . track ( game , "defeated" ) ; function onDefeat ( ev…" at bounding box center [715, 145] width 217 height 255
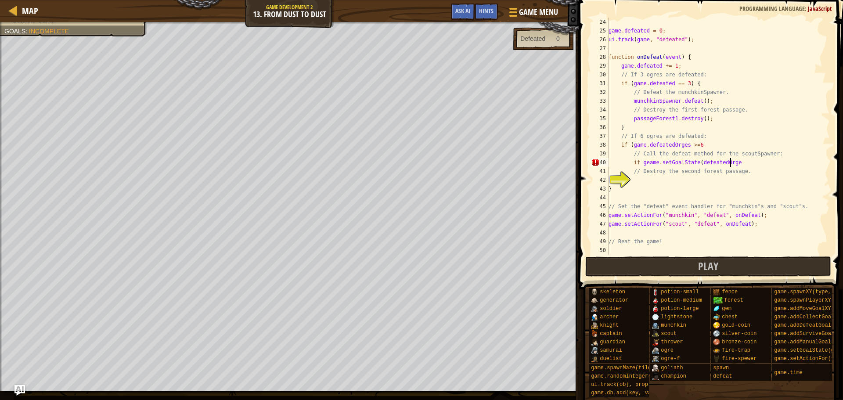
scroll to position [4, 10]
type textarea "if geame.setGoalState(defeatedOrges"
click at [498, 8] on div "Hints" at bounding box center [486, 12] width 23 height 16
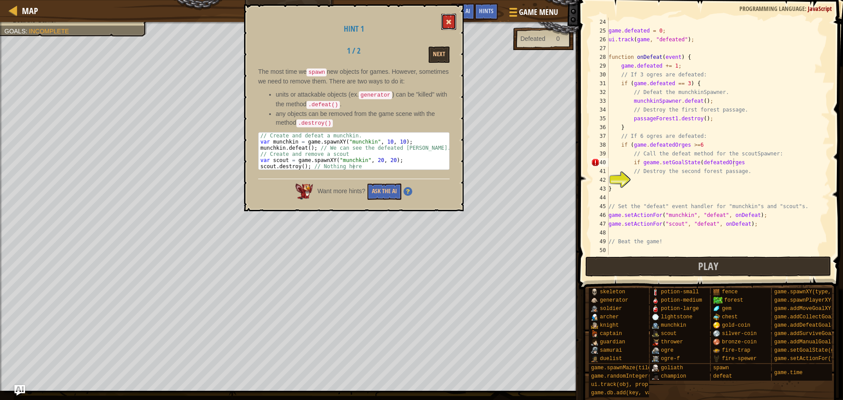
click at [447, 21] on span at bounding box center [449, 22] width 6 height 6
